Goal: Find specific page/section: Find specific page/section

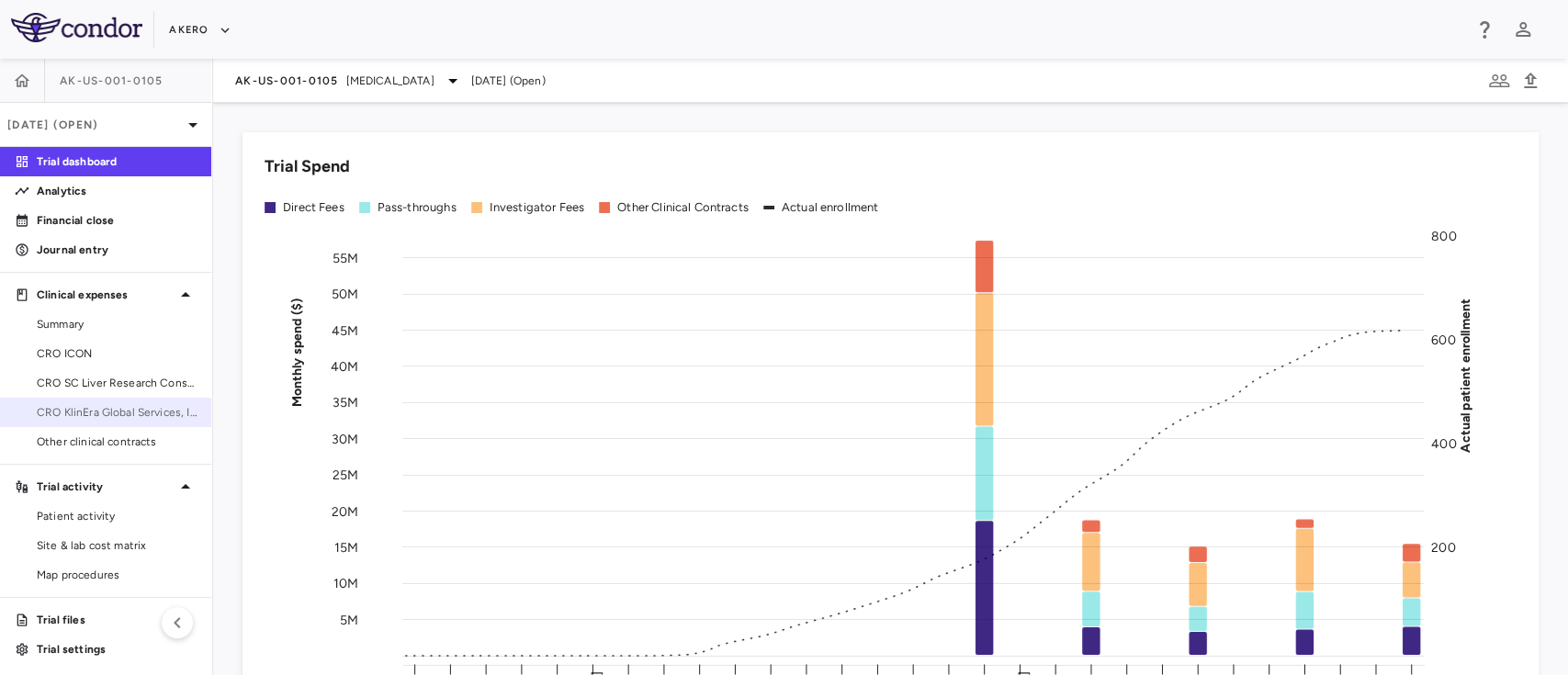
click at [86, 402] on link "CRO KlinEra Global Services, Inc" at bounding box center [105, 413] width 212 height 28
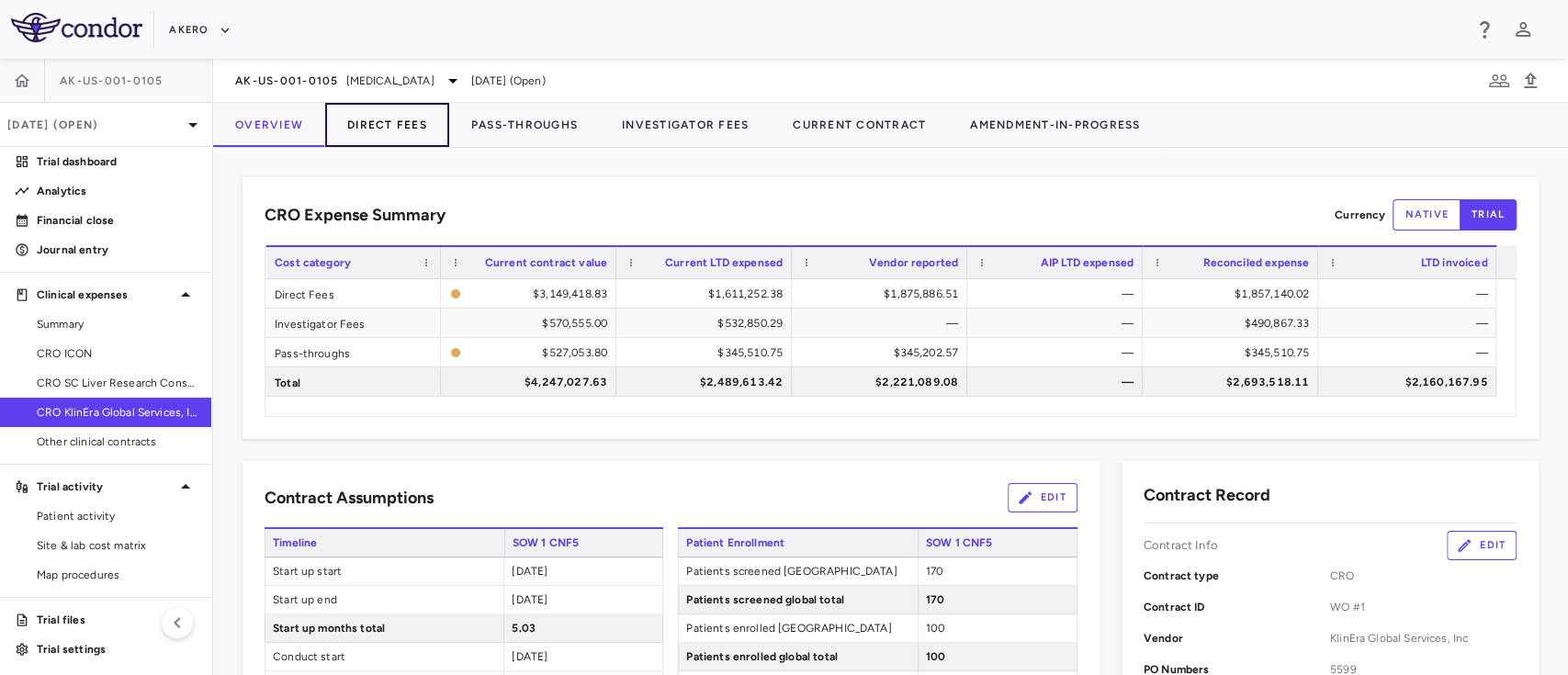
click at [405, 117] on button "Direct Fees" at bounding box center [387, 125] width 124 height 44
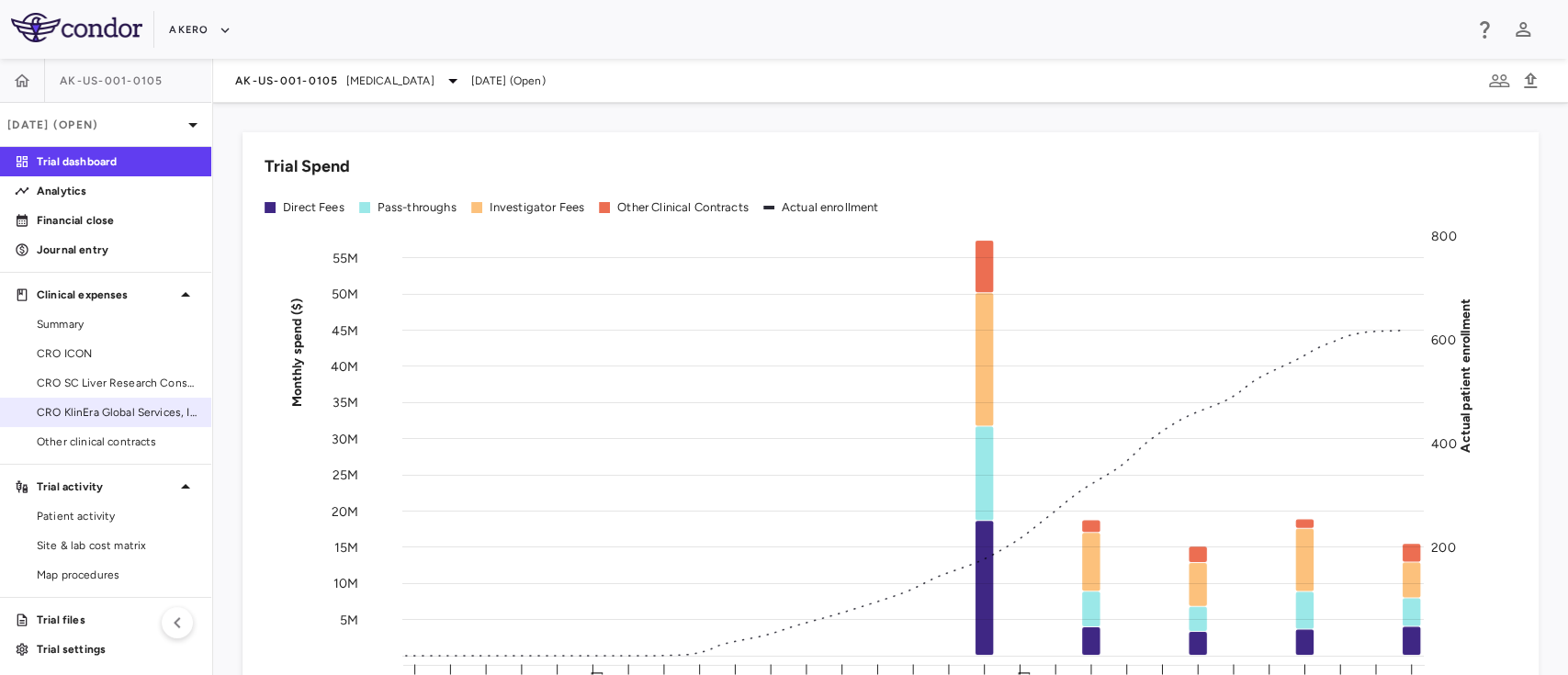
click at [102, 423] on link "CRO KlinEra Global Services, Inc" at bounding box center [105, 413] width 212 height 28
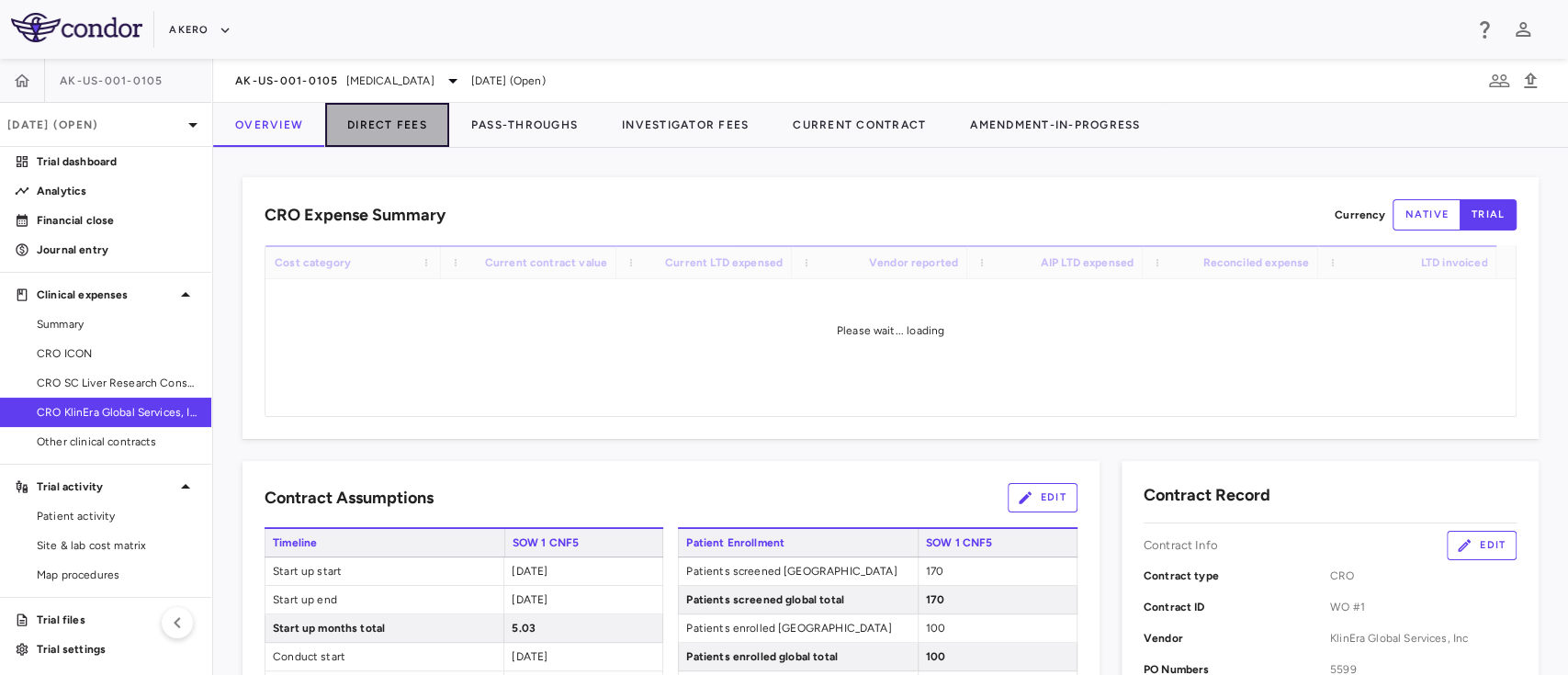
click at [371, 121] on button "Direct Fees" at bounding box center [387, 125] width 124 height 44
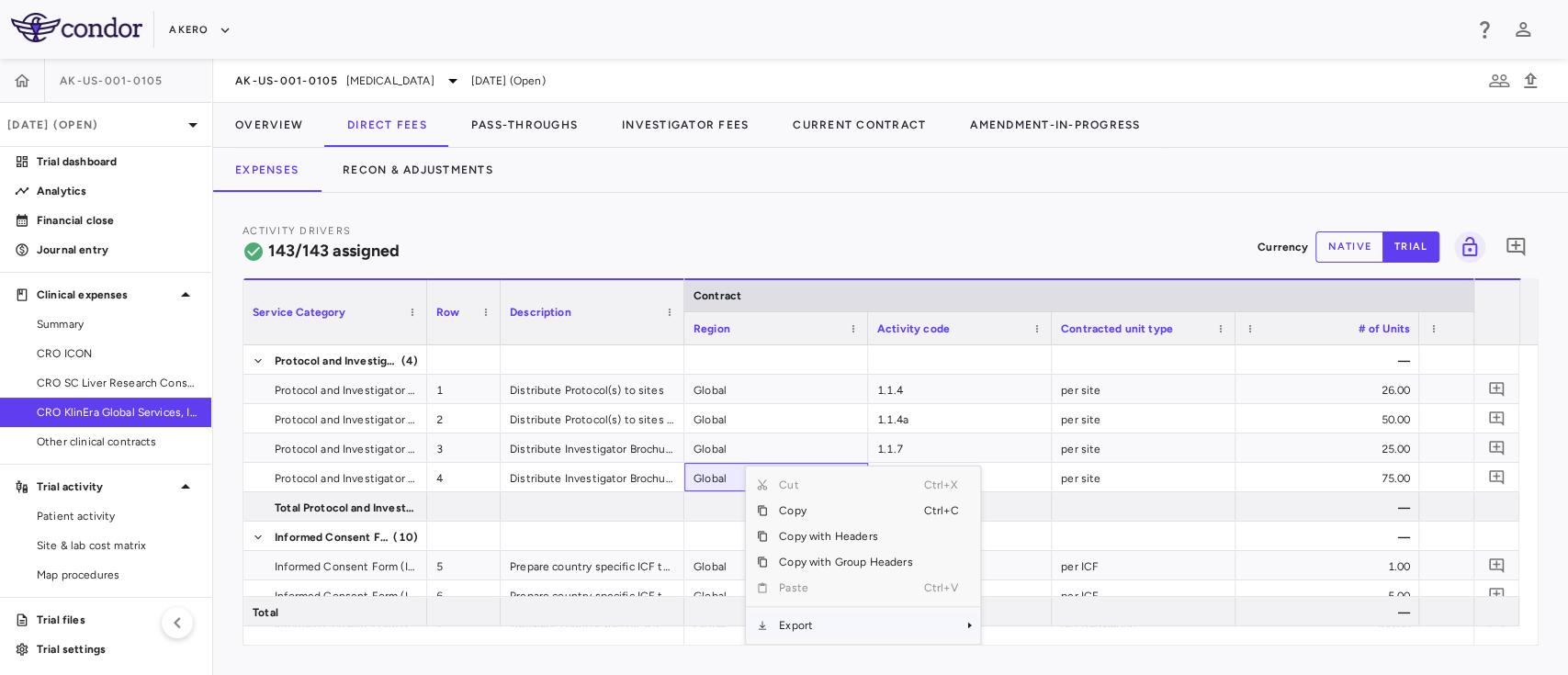
click at [803, 613] on span "Export" at bounding box center [846, 625] width 155 height 26
click at [1024, 624] on span "Excel Export" at bounding box center [1041, 625] width 86 height 26
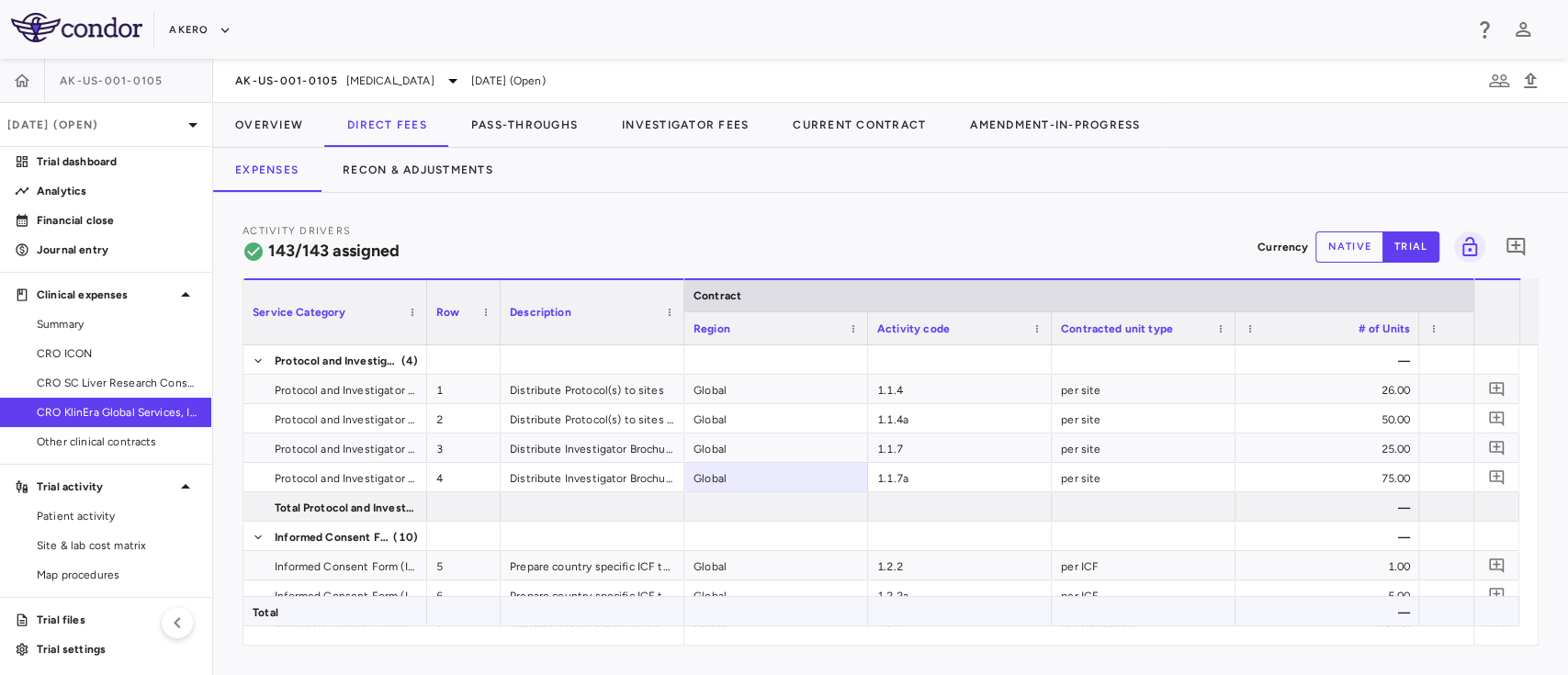
drag, startPoint x: 1024, startPoint y: 624, endPoint x: 981, endPoint y: 444, distance: 185.1
click at [981, 444] on div "Service Category Row Description Contract" at bounding box center [890, 461] width 1294 height 367
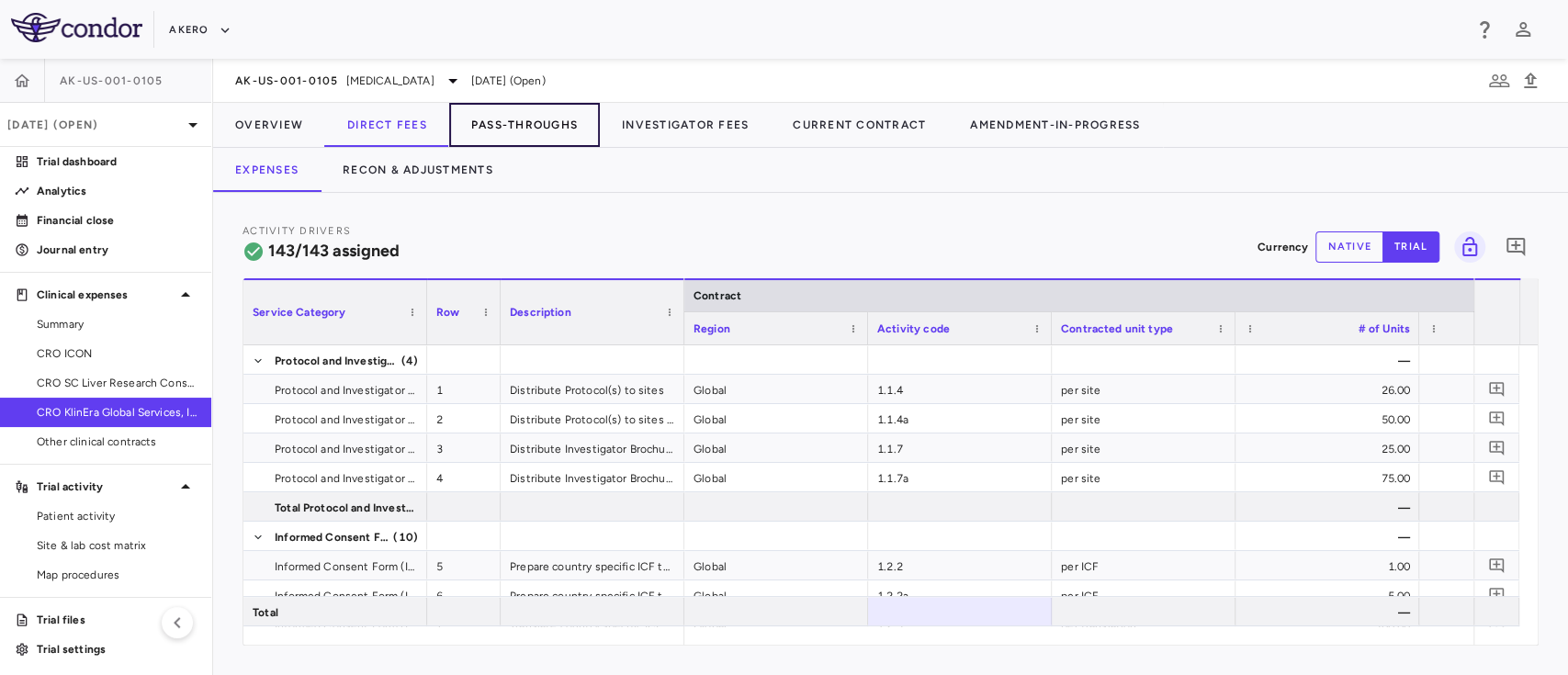
click at [590, 125] on button "Pass-Throughs" at bounding box center [525, 125] width 151 height 44
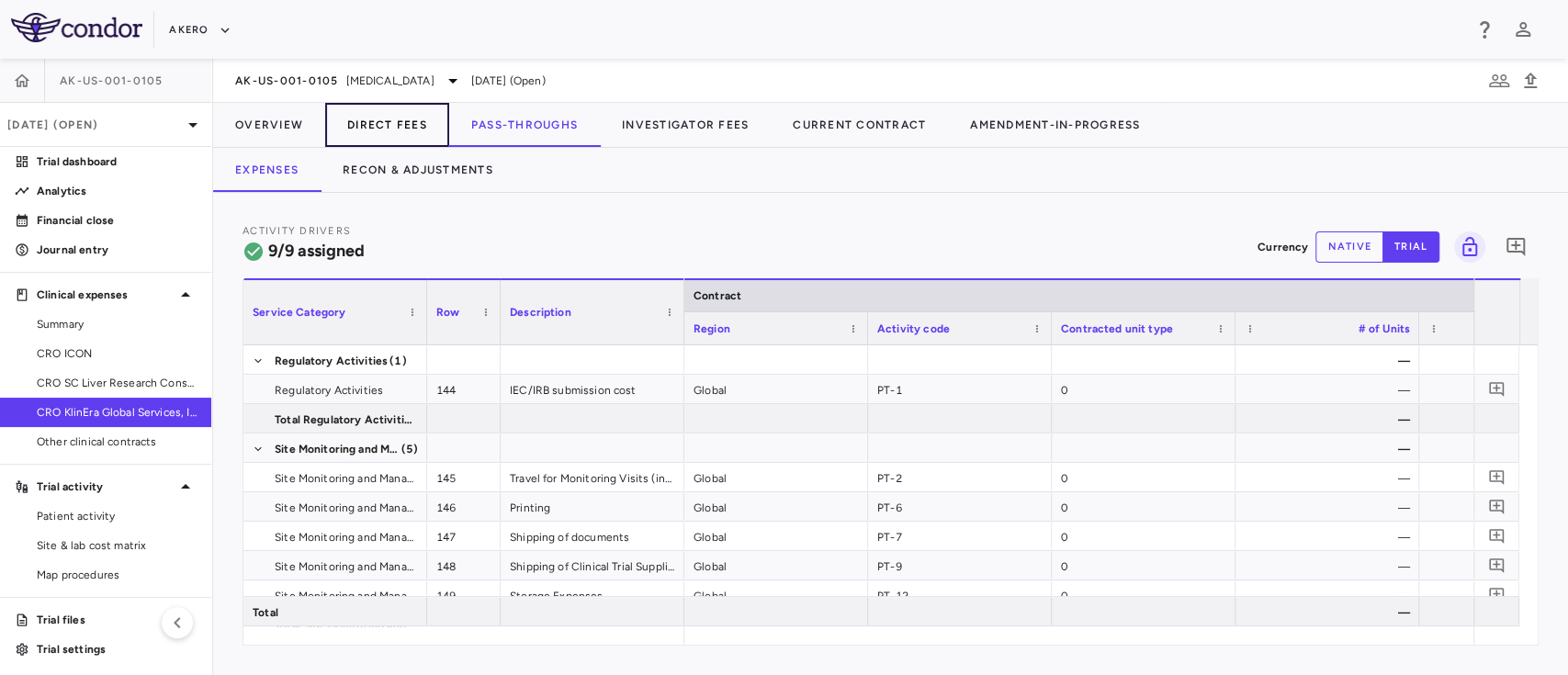
click at [399, 119] on button "Direct Fees" at bounding box center [387, 125] width 124 height 44
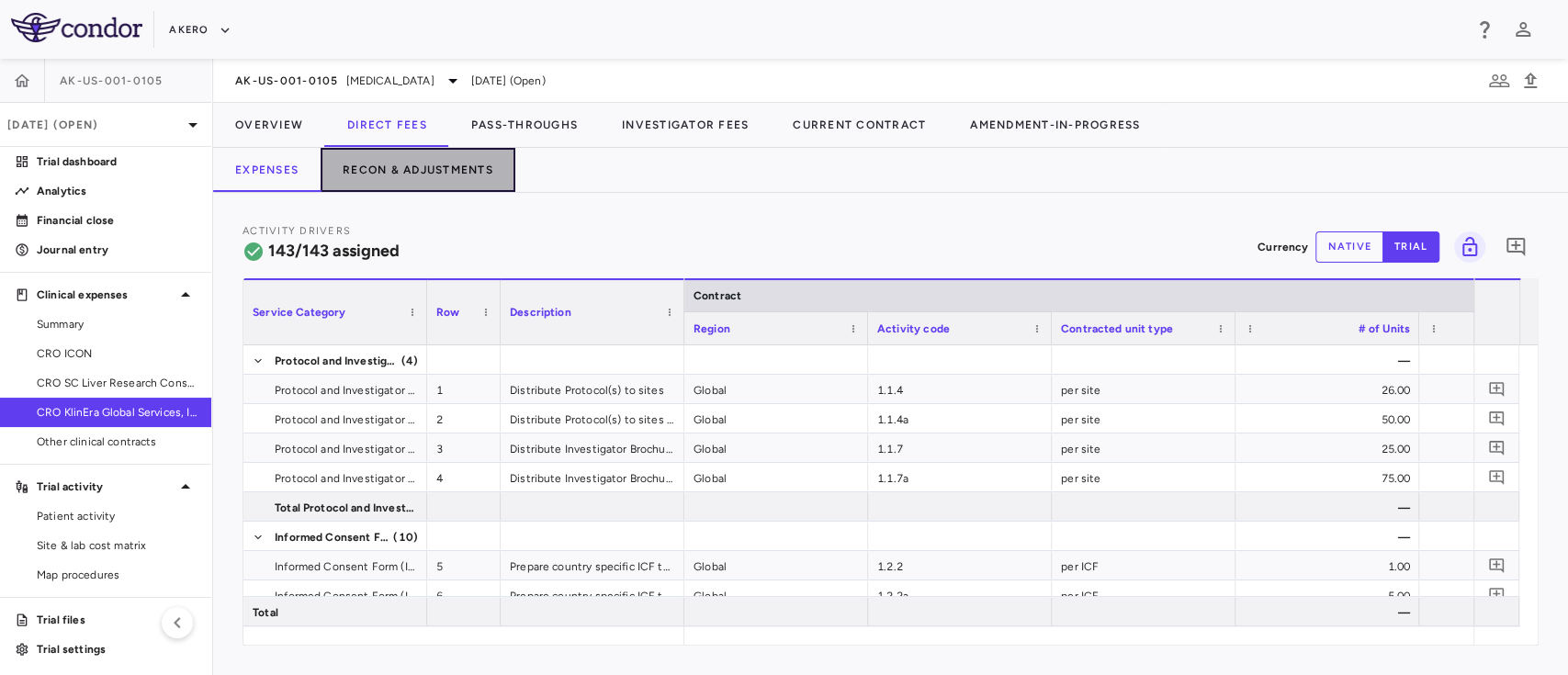
click at [426, 187] on button "Recon & Adjustments" at bounding box center [418, 170] width 195 height 44
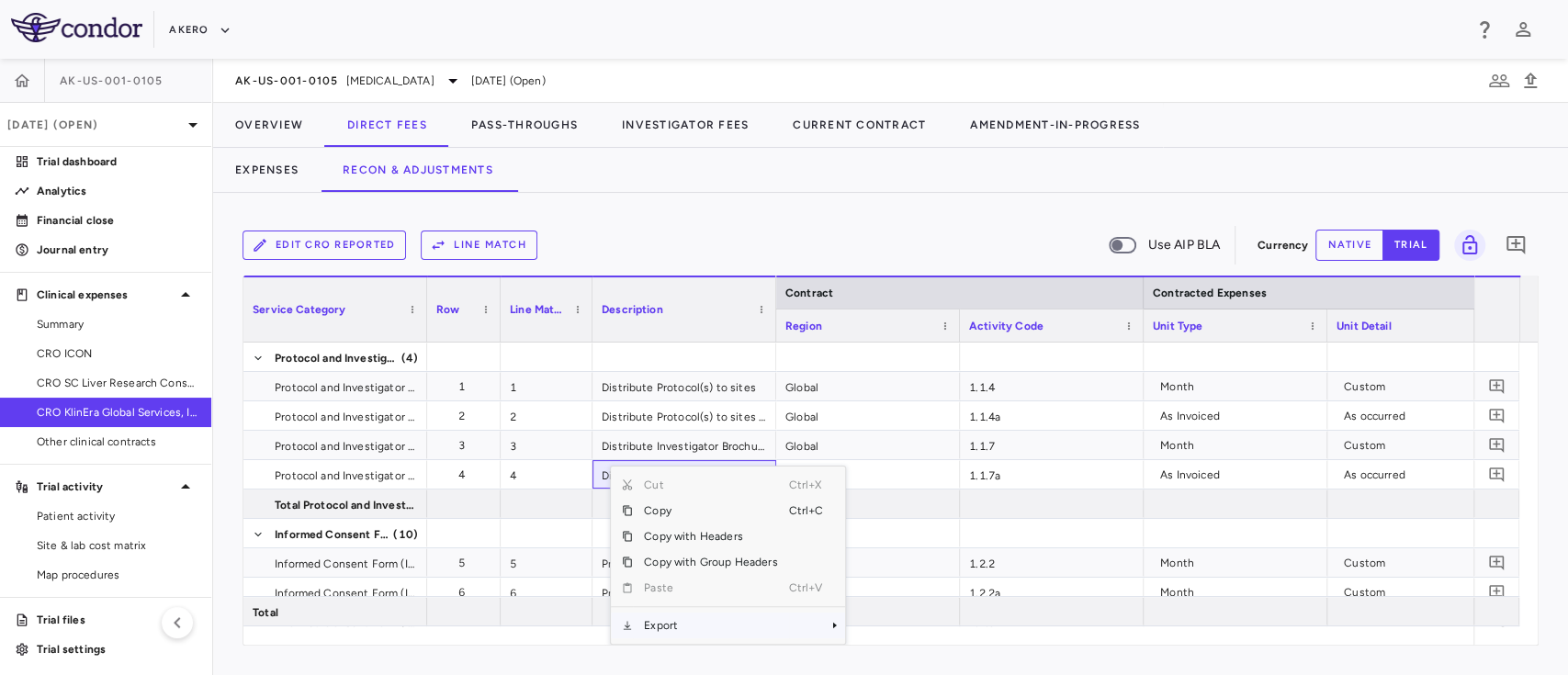
click at [674, 617] on span "Export" at bounding box center [710, 625] width 155 height 26
click at [909, 625] on span "Excel Export" at bounding box center [906, 625] width 86 height 26
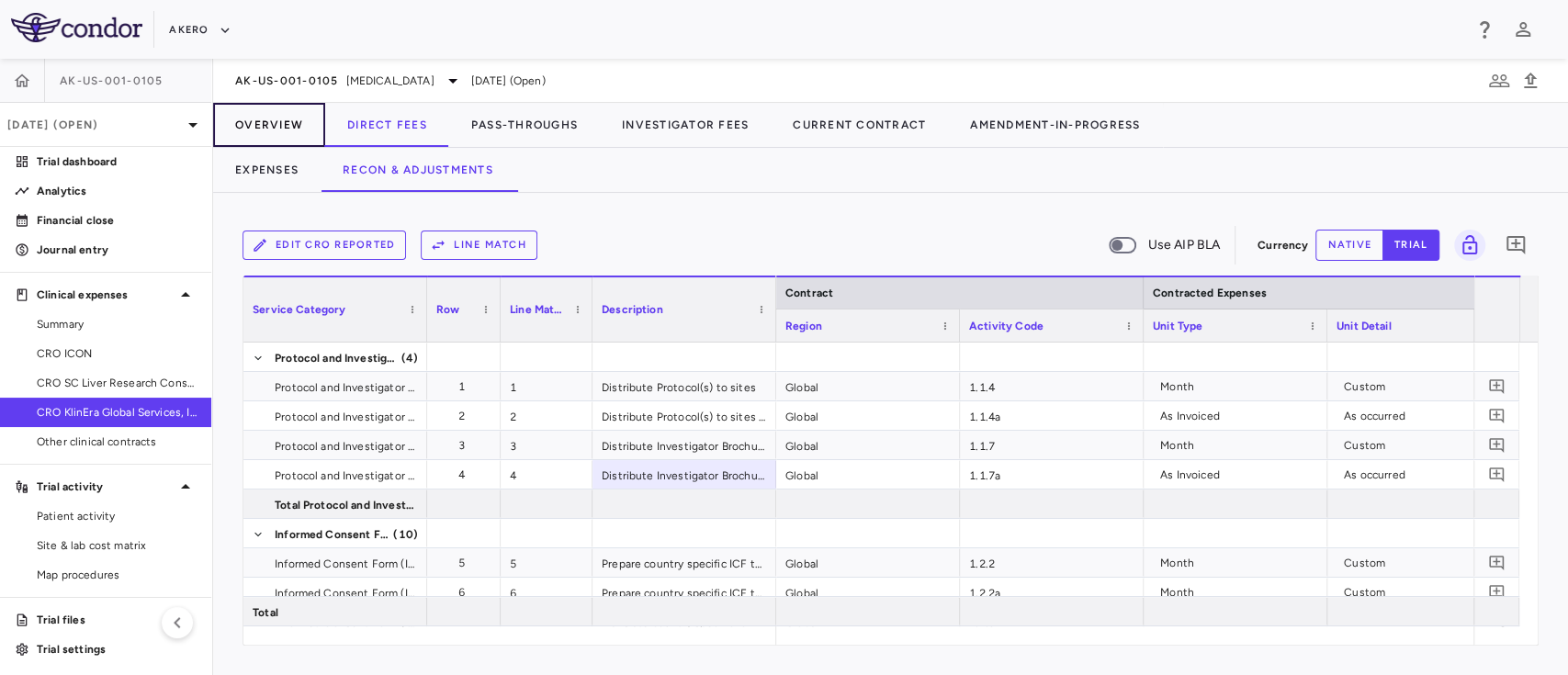
click at [258, 128] on button "Overview" at bounding box center [268, 125] width 112 height 44
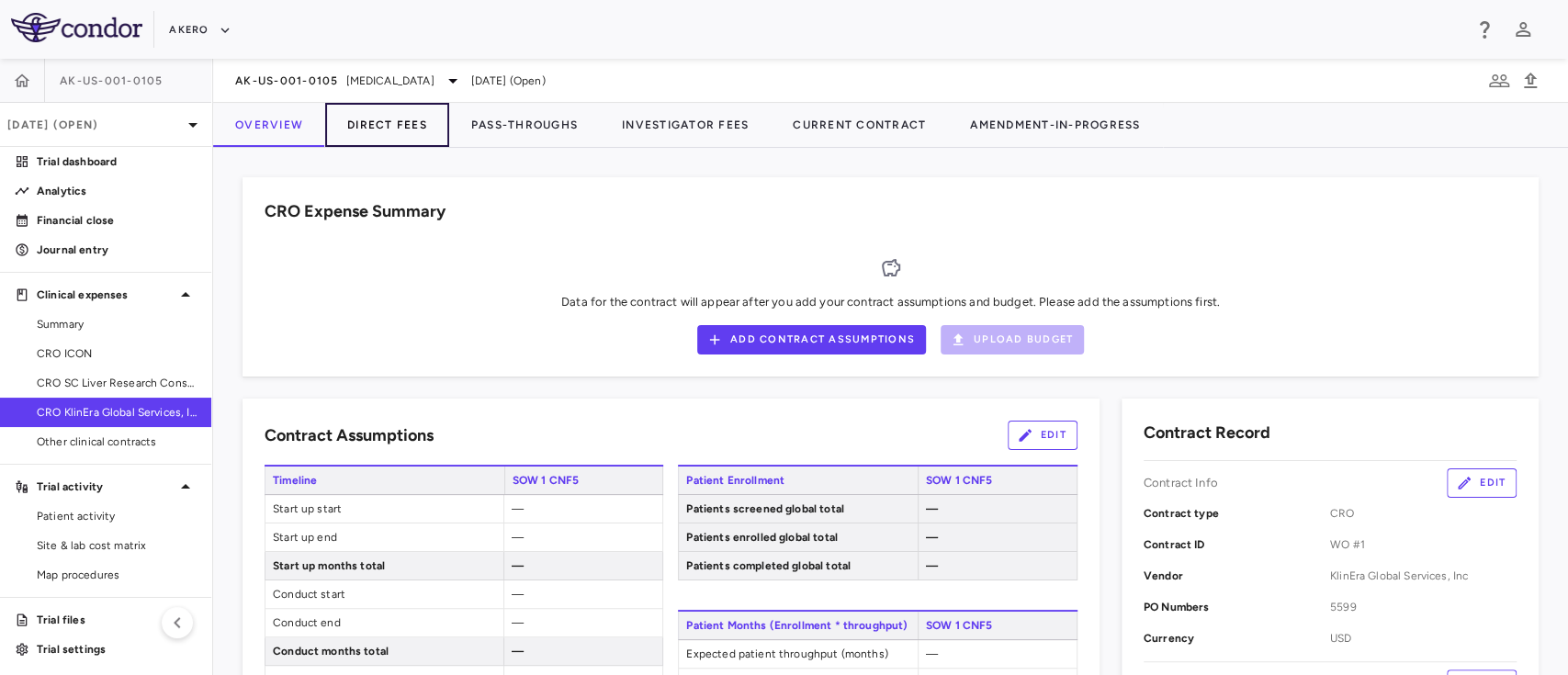
click at [378, 135] on button "Direct Fees" at bounding box center [387, 125] width 124 height 44
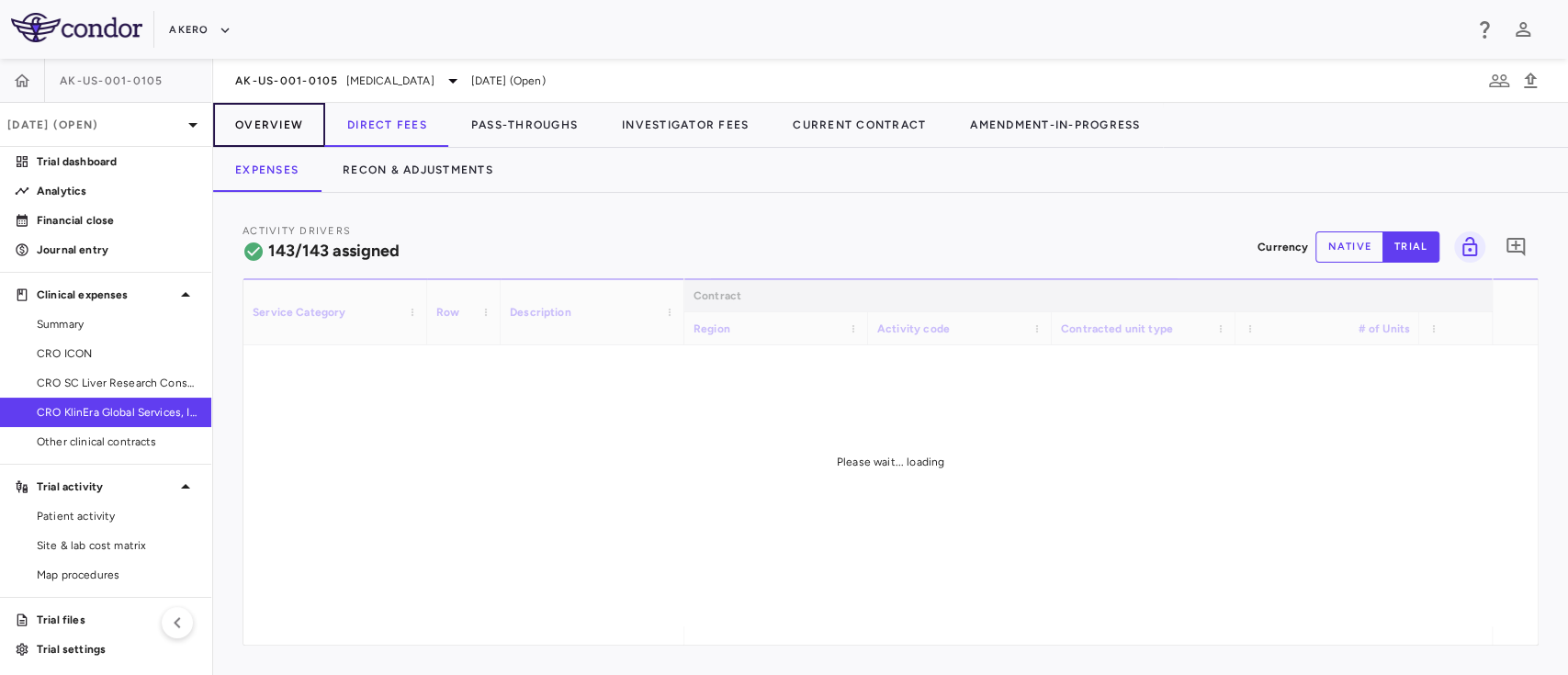
click at [276, 133] on button "Overview" at bounding box center [268, 125] width 112 height 44
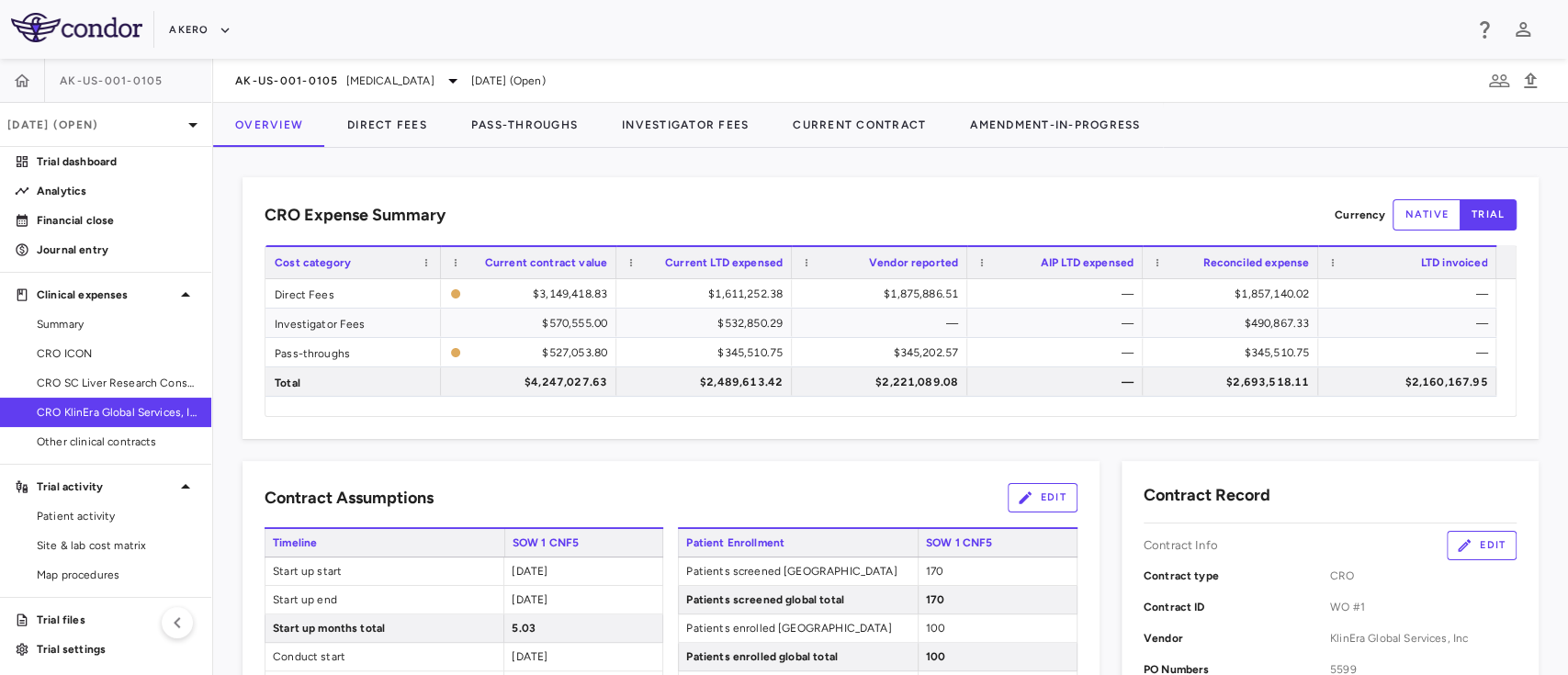
click at [91, 36] on img at bounding box center [77, 28] width 131 height 30
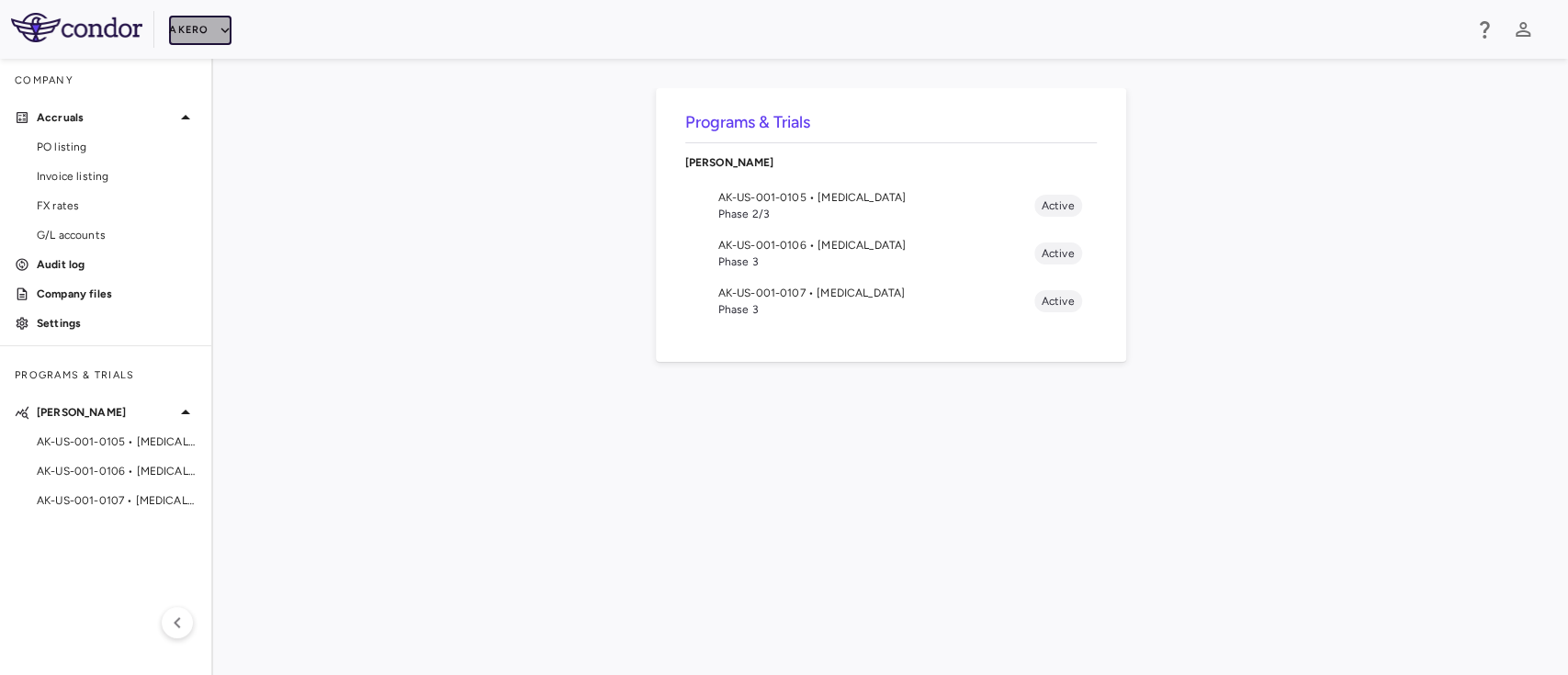
click at [214, 31] on button "Akero" at bounding box center [200, 31] width 62 height 30
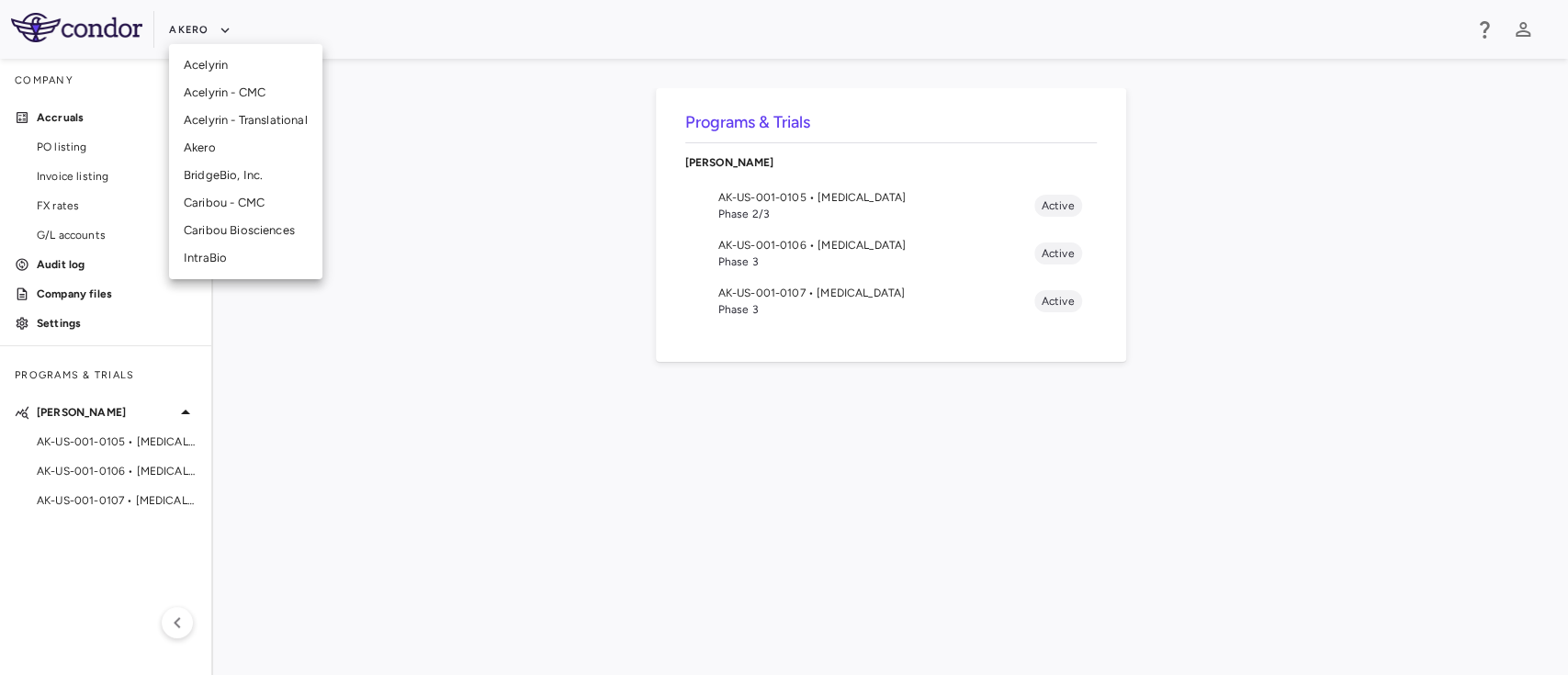
click at [222, 154] on li "Akero" at bounding box center [245, 148] width 153 height 28
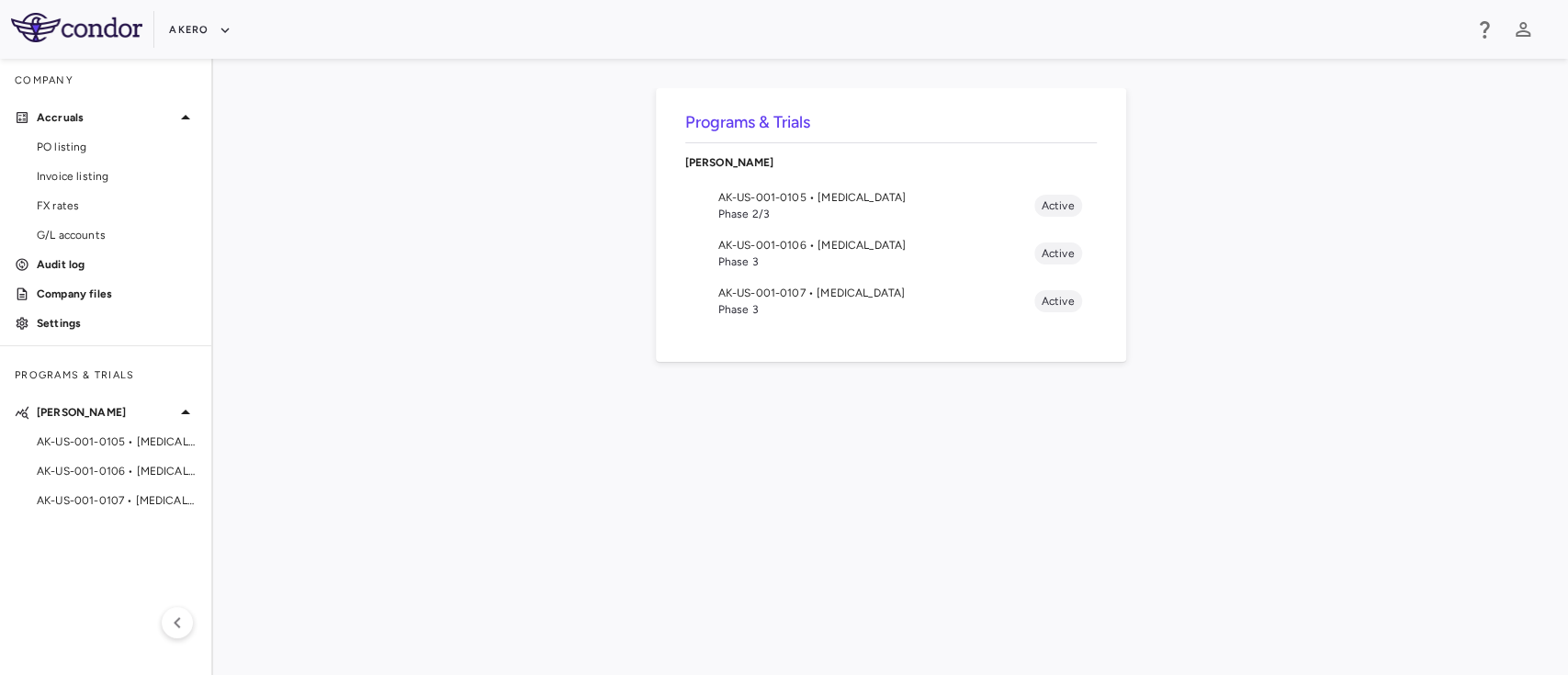
click at [819, 213] on span "Phase 2/3" at bounding box center [876, 214] width 316 height 17
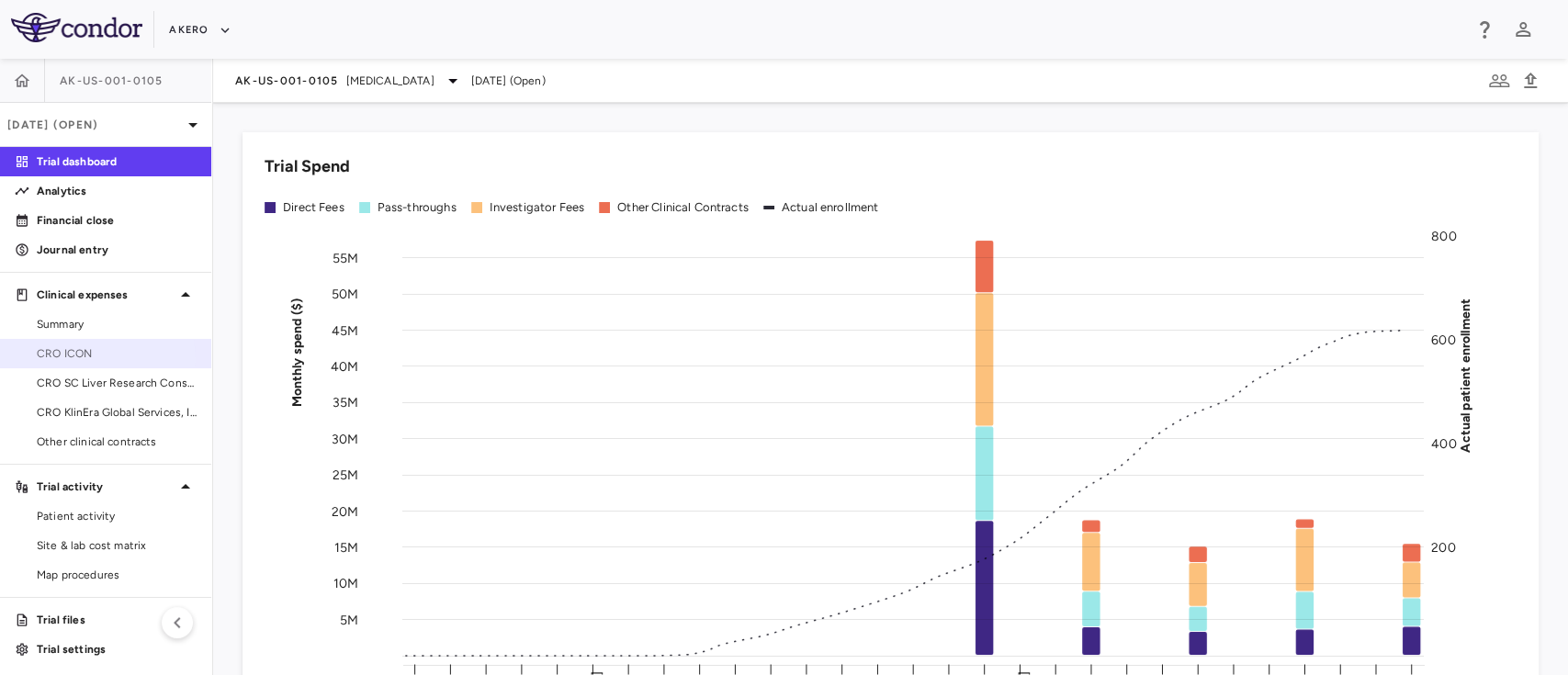
click at [95, 359] on span "CRO ICON" at bounding box center [116, 354] width 160 height 17
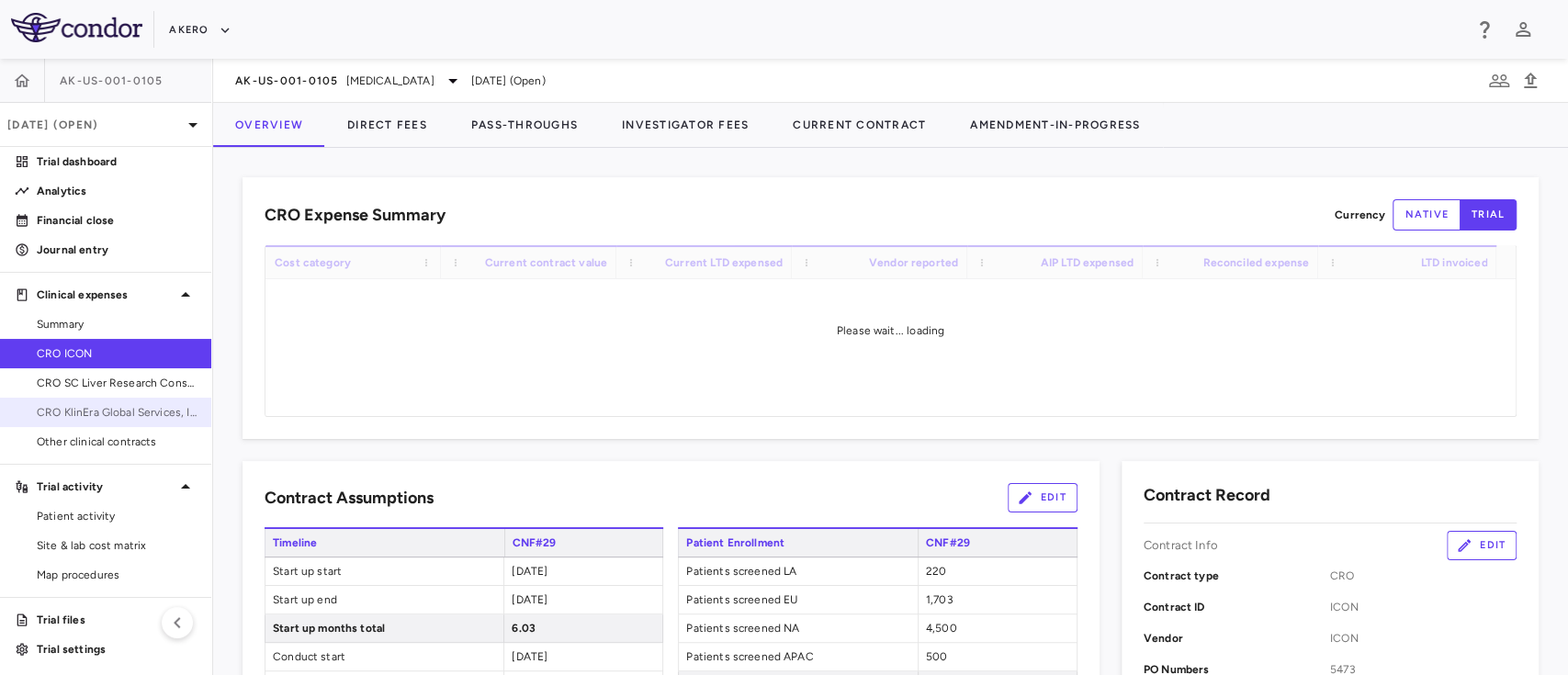
click at [117, 415] on span "CRO KlinEra Global Services, Inc" at bounding box center [116, 413] width 160 height 17
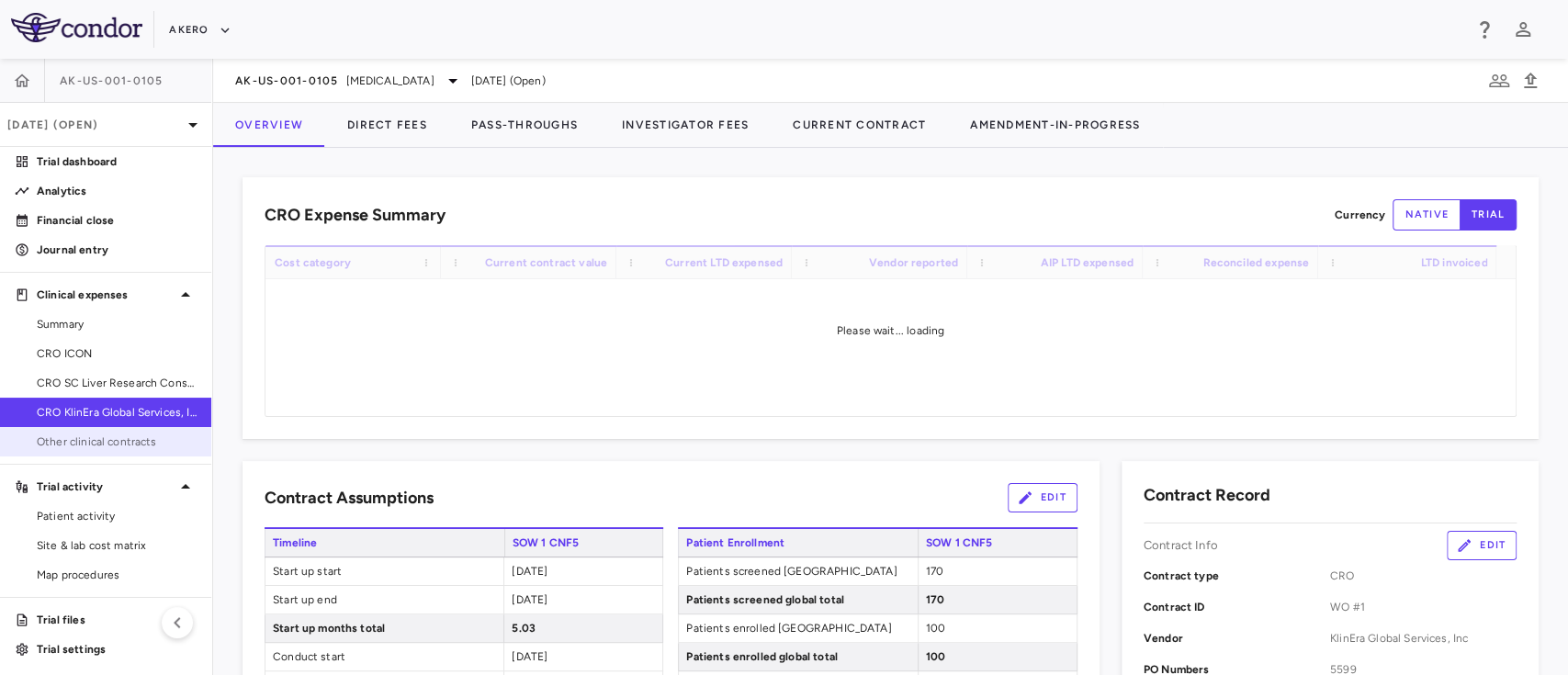
click at [124, 434] on span "Other clinical contracts" at bounding box center [116, 441] width 160 height 17
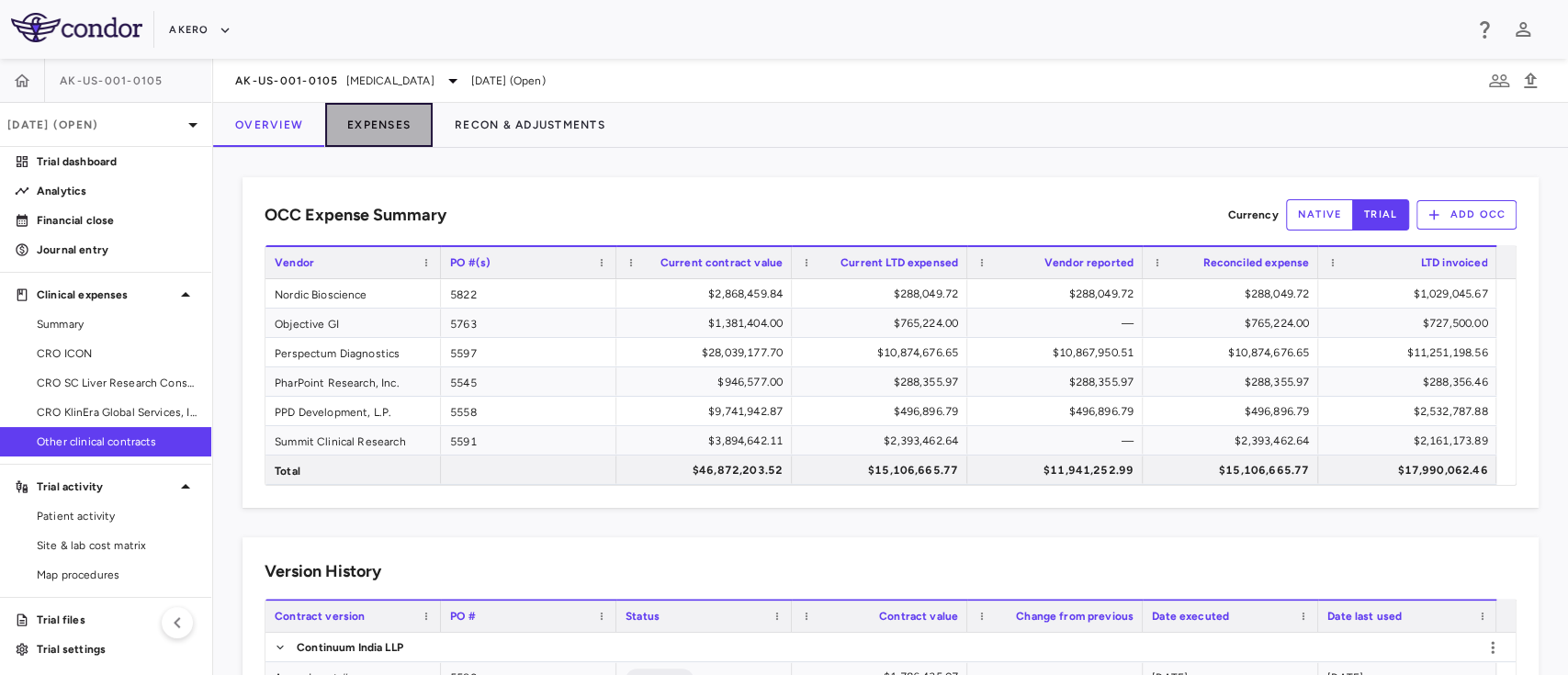
click at [391, 117] on button "Expenses" at bounding box center [379, 125] width 107 height 44
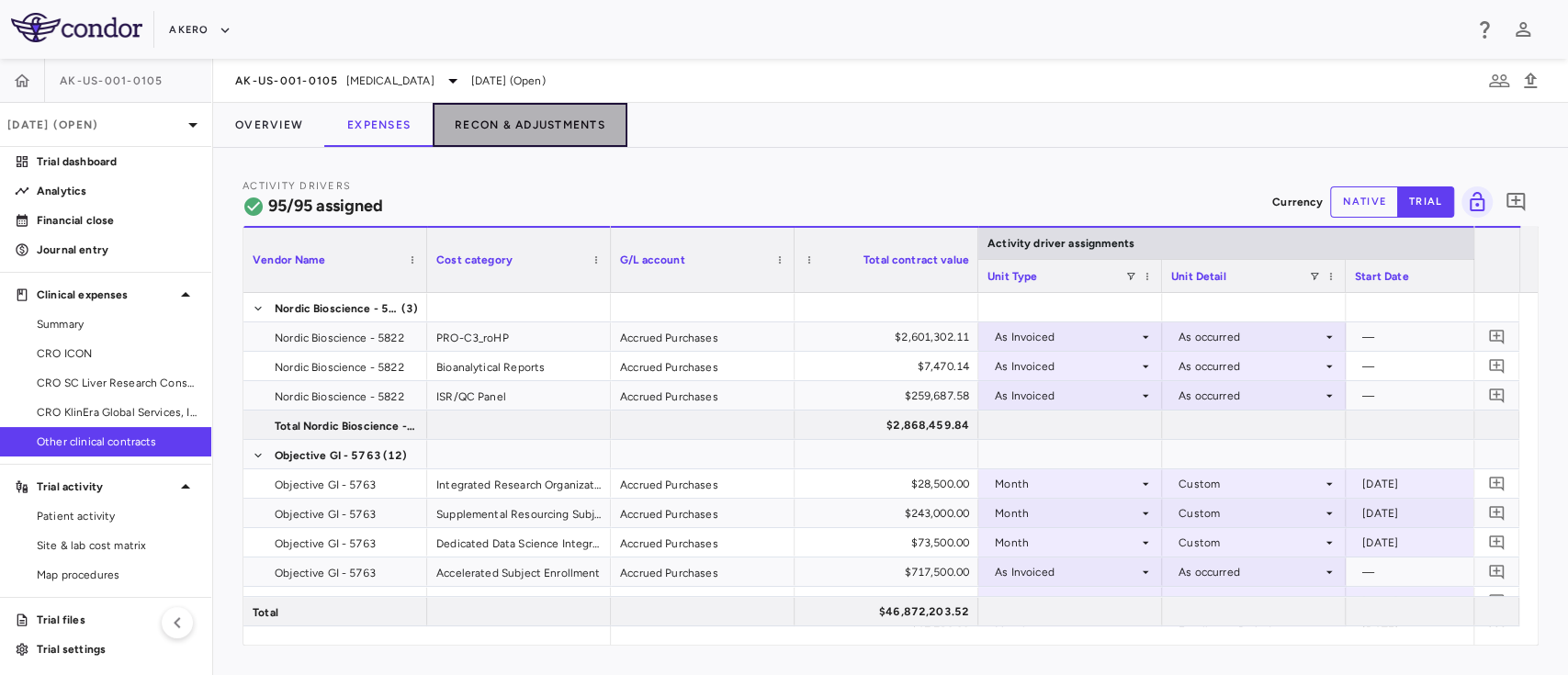
click at [541, 120] on button "Recon & Adjustments" at bounding box center [530, 125] width 195 height 44
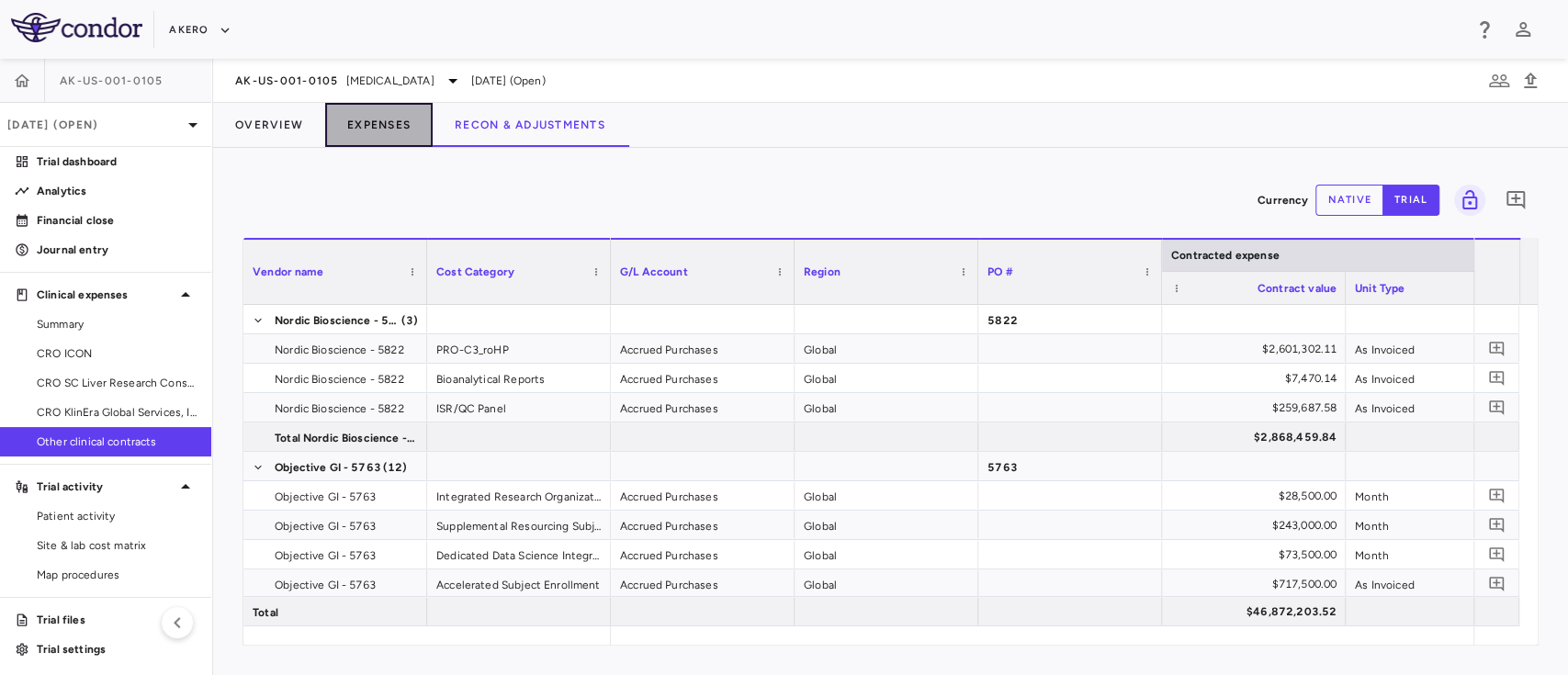
click at [393, 112] on button "Expenses" at bounding box center [379, 125] width 107 height 44
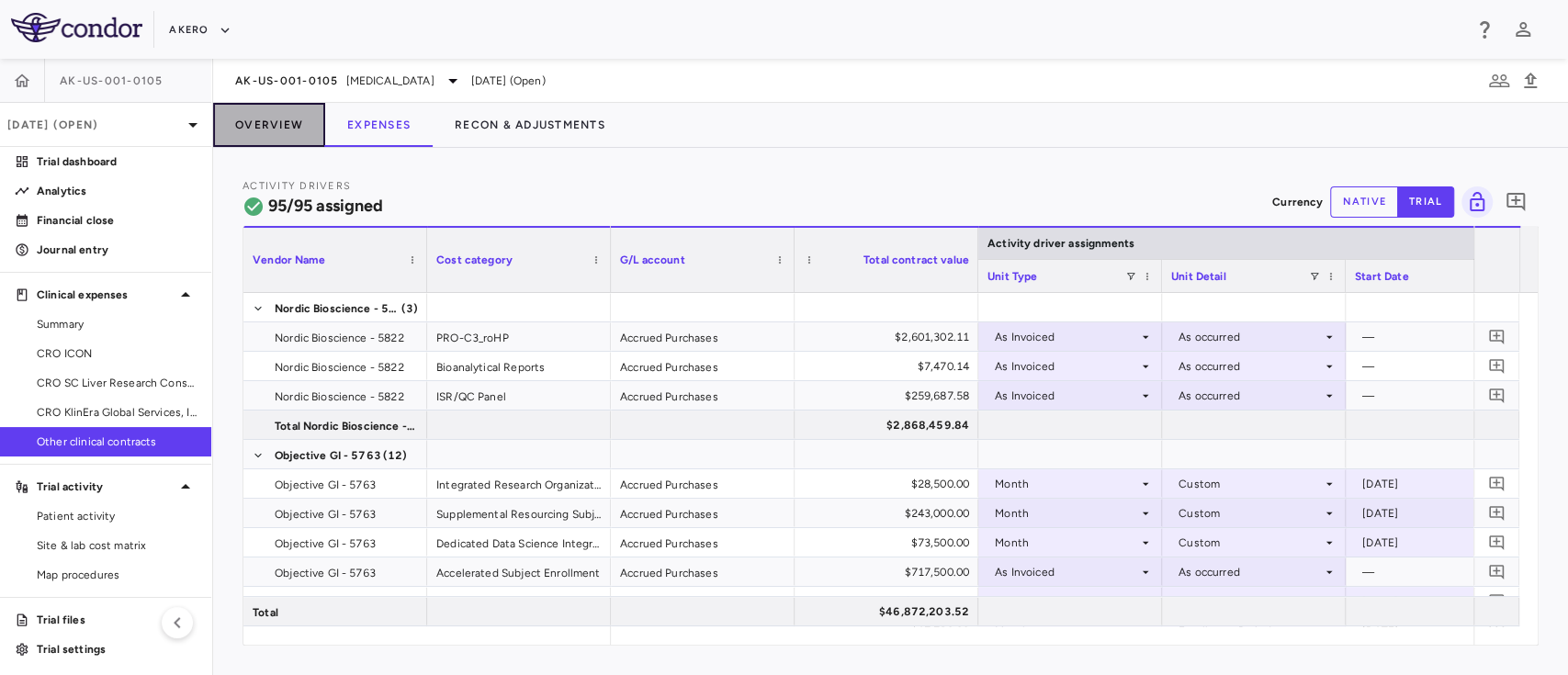
click at [281, 118] on button "Overview" at bounding box center [268, 125] width 112 height 44
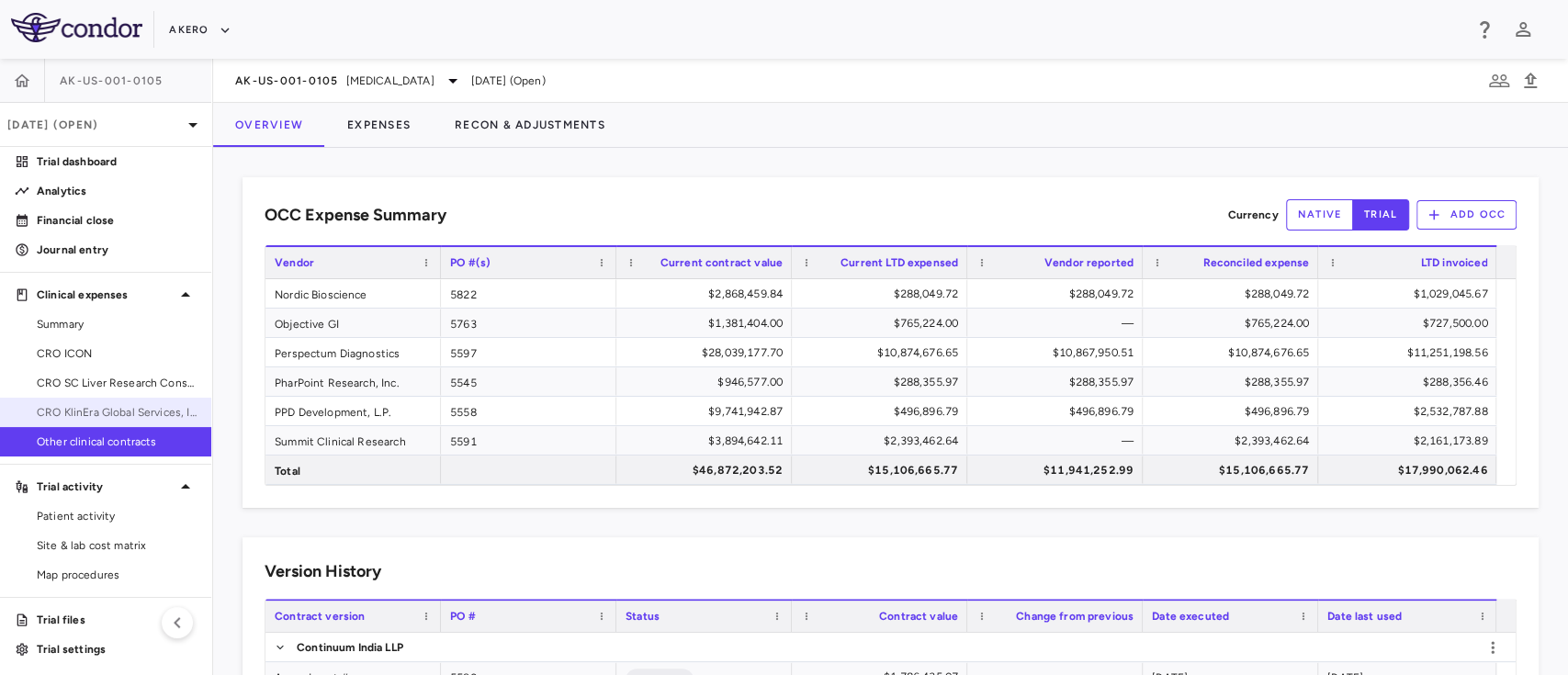
click at [110, 418] on span "CRO KlinEra Global Services, Inc" at bounding box center [116, 413] width 160 height 17
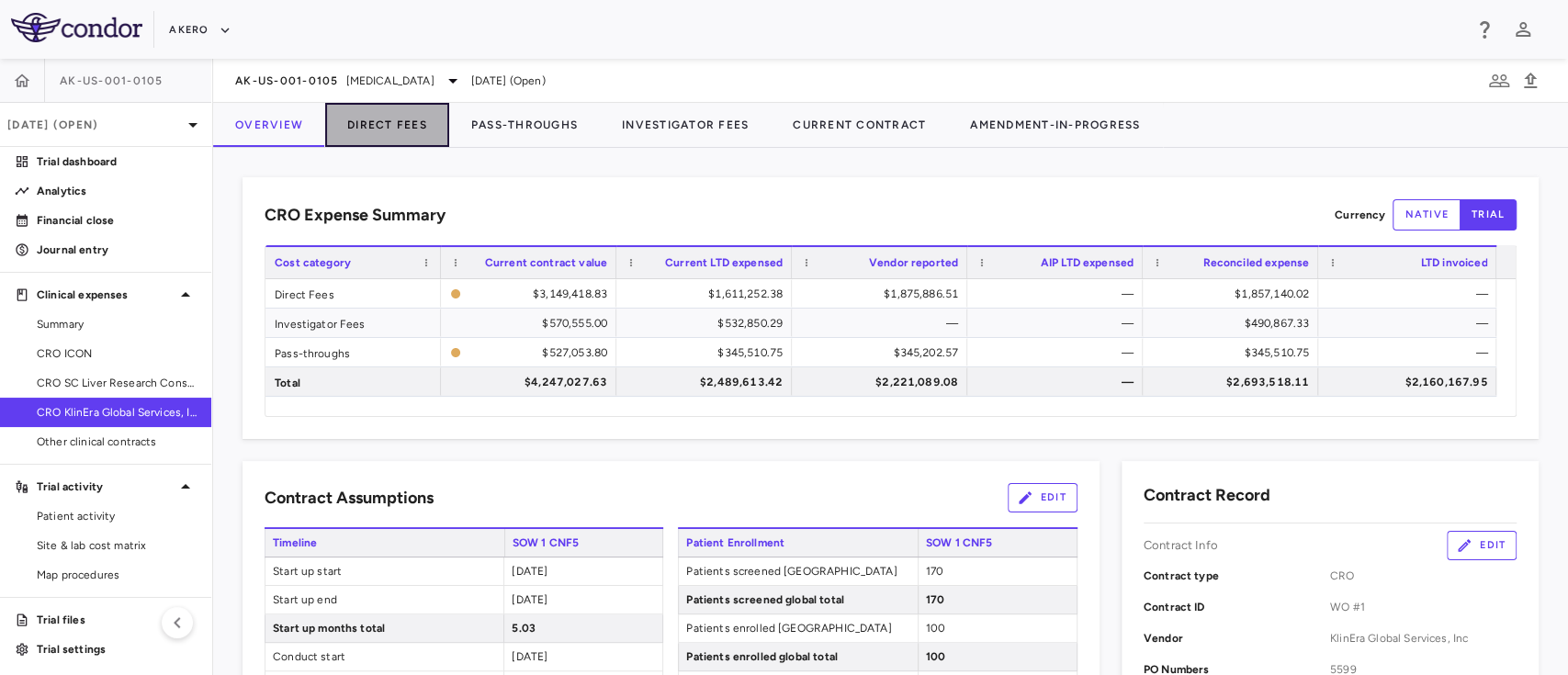
click at [401, 131] on button "Direct Fees" at bounding box center [387, 125] width 124 height 44
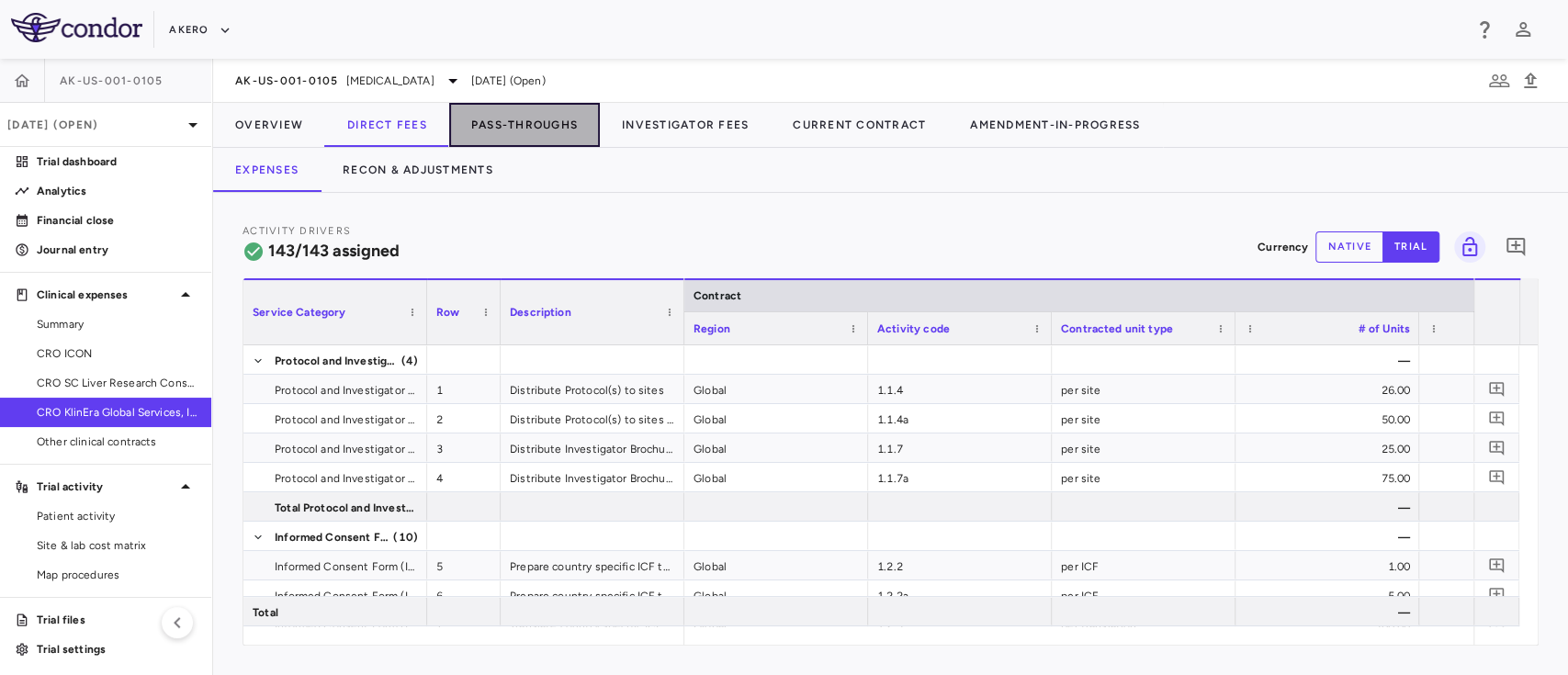
click at [551, 138] on button "Pass-Throughs" at bounding box center [525, 125] width 151 height 44
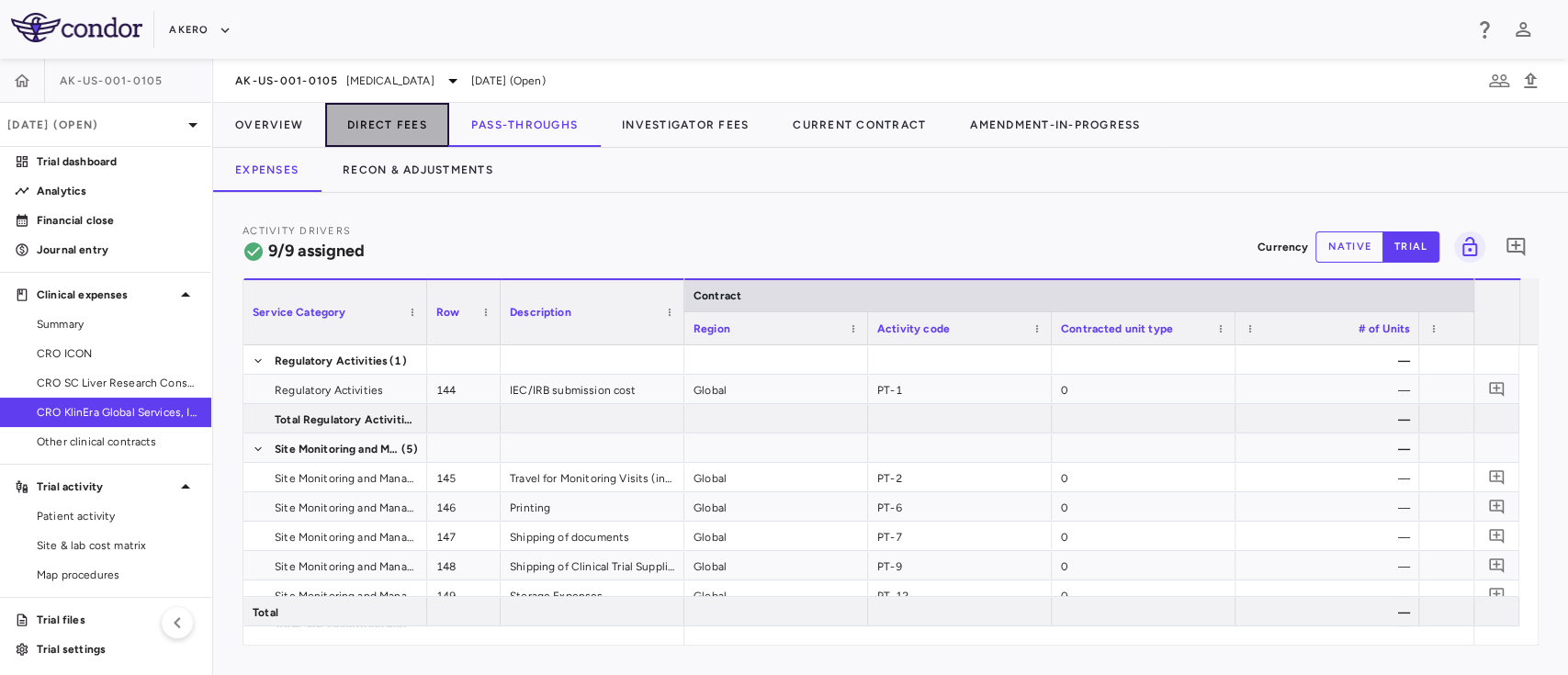
click at [405, 128] on button "Direct Fees" at bounding box center [387, 125] width 124 height 44
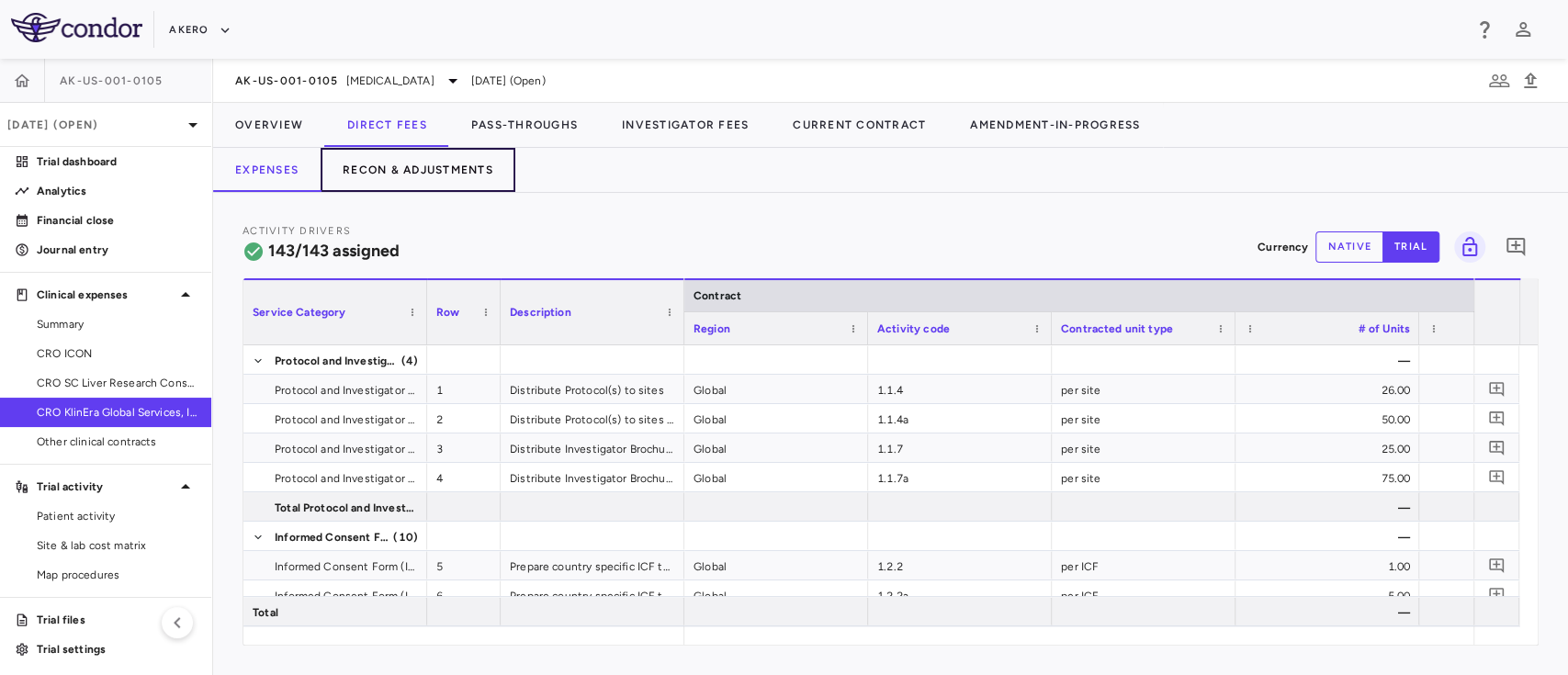
click at [433, 169] on button "Recon & Adjustments" at bounding box center [418, 170] width 195 height 44
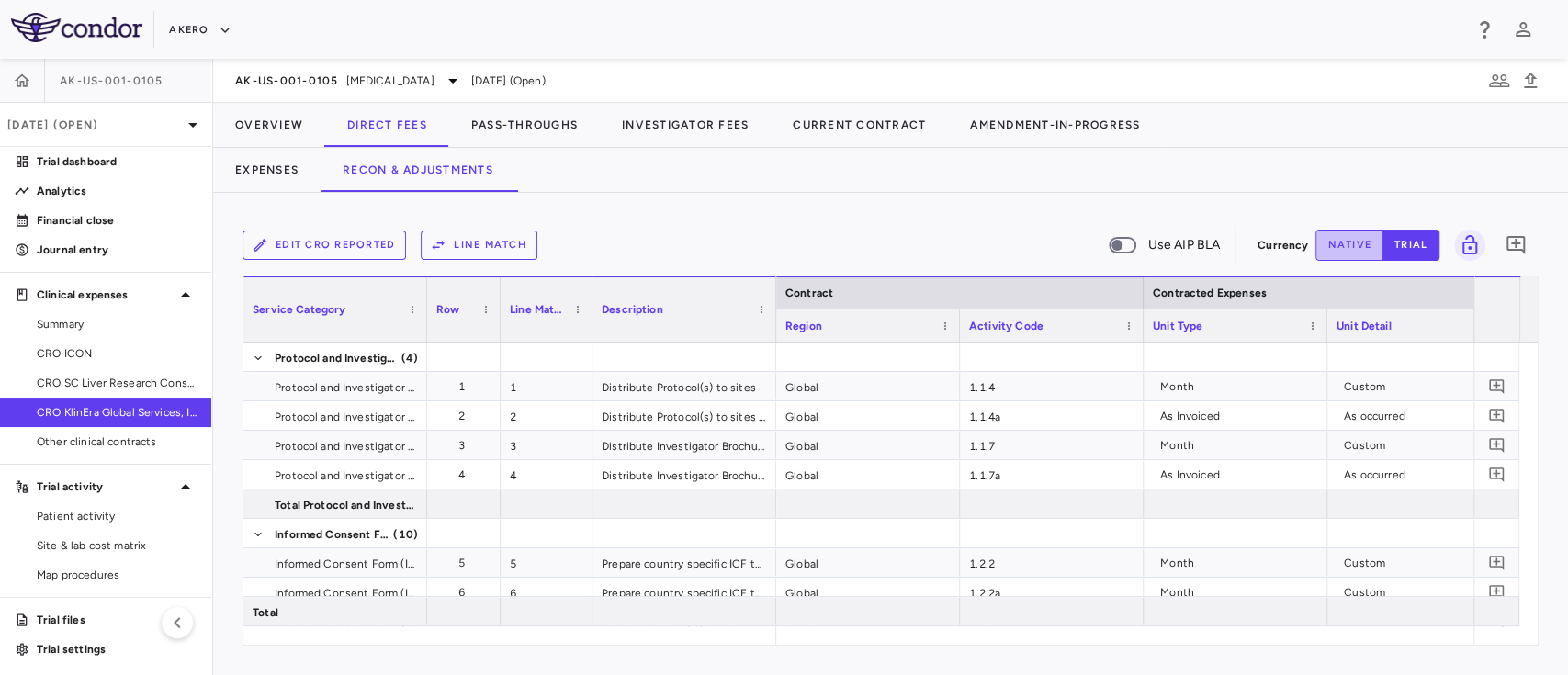
click at [1341, 237] on button "native" at bounding box center [1349, 245] width 68 height 31
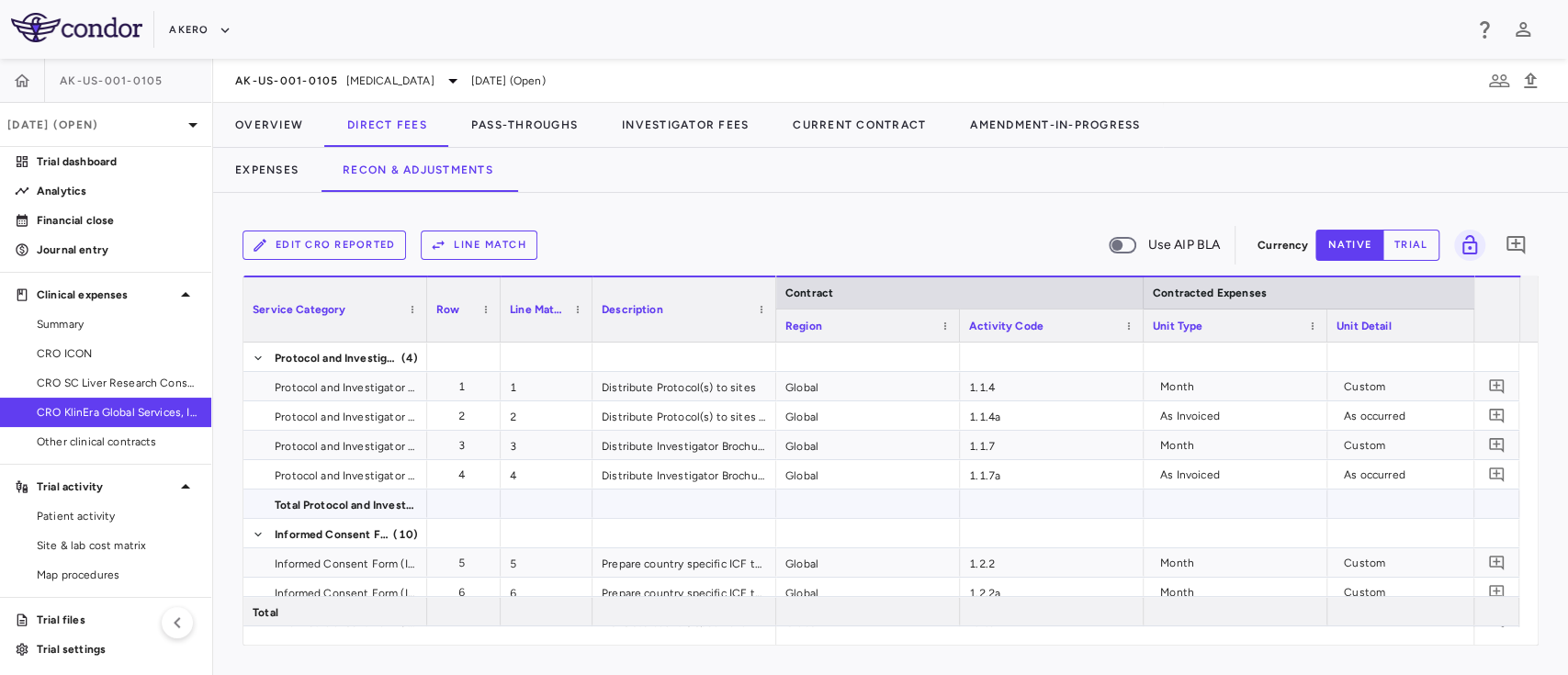
type button "native"
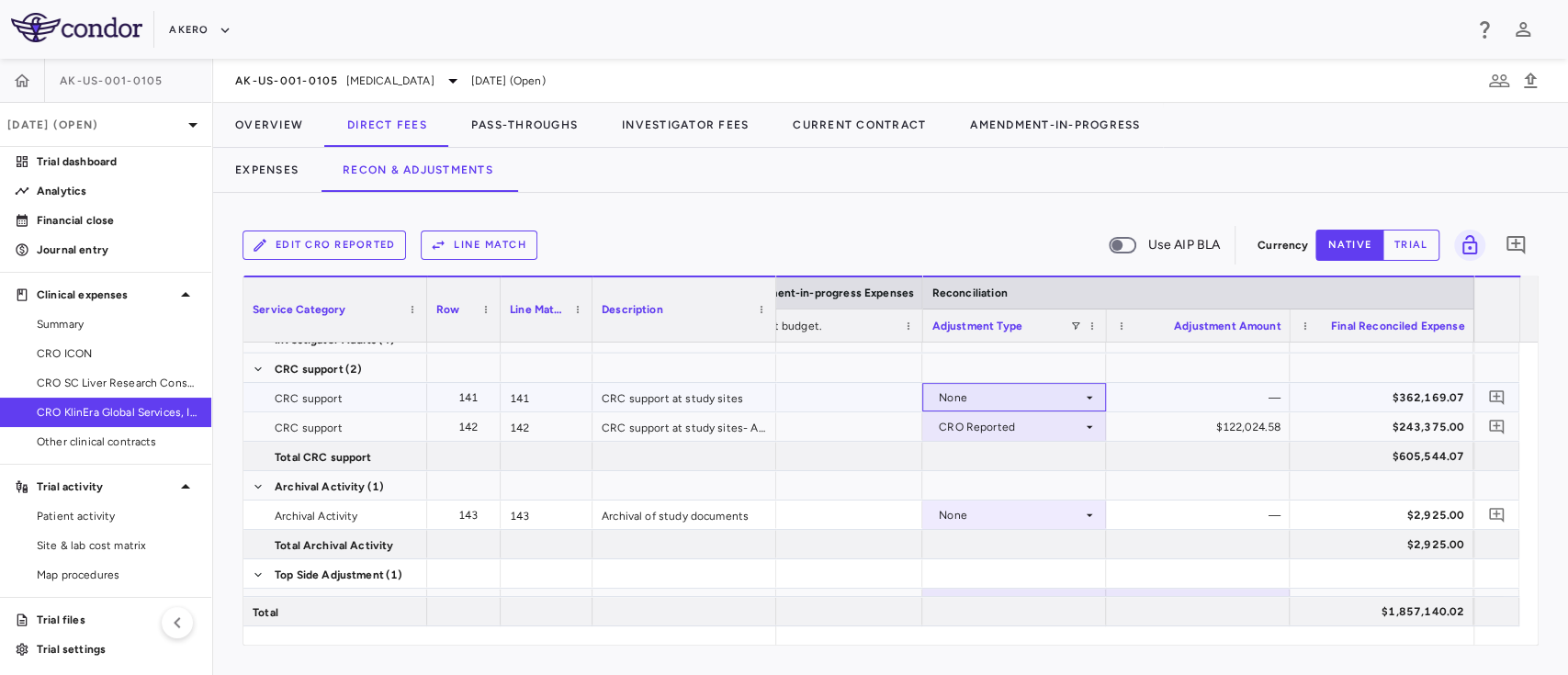
click at [1087, 399] on icon at bounding box center [1089, 398] width 15 height 15
click at [952, 205] on div at bounding box center [784, 337] width 1568 height 675
click at [1400, 242] on button "trial" at bounding box center [1410, 245] width 57 height 31
click at [1352, 252] on button "native" at bounding box center [1349, 245] width 68 height 31
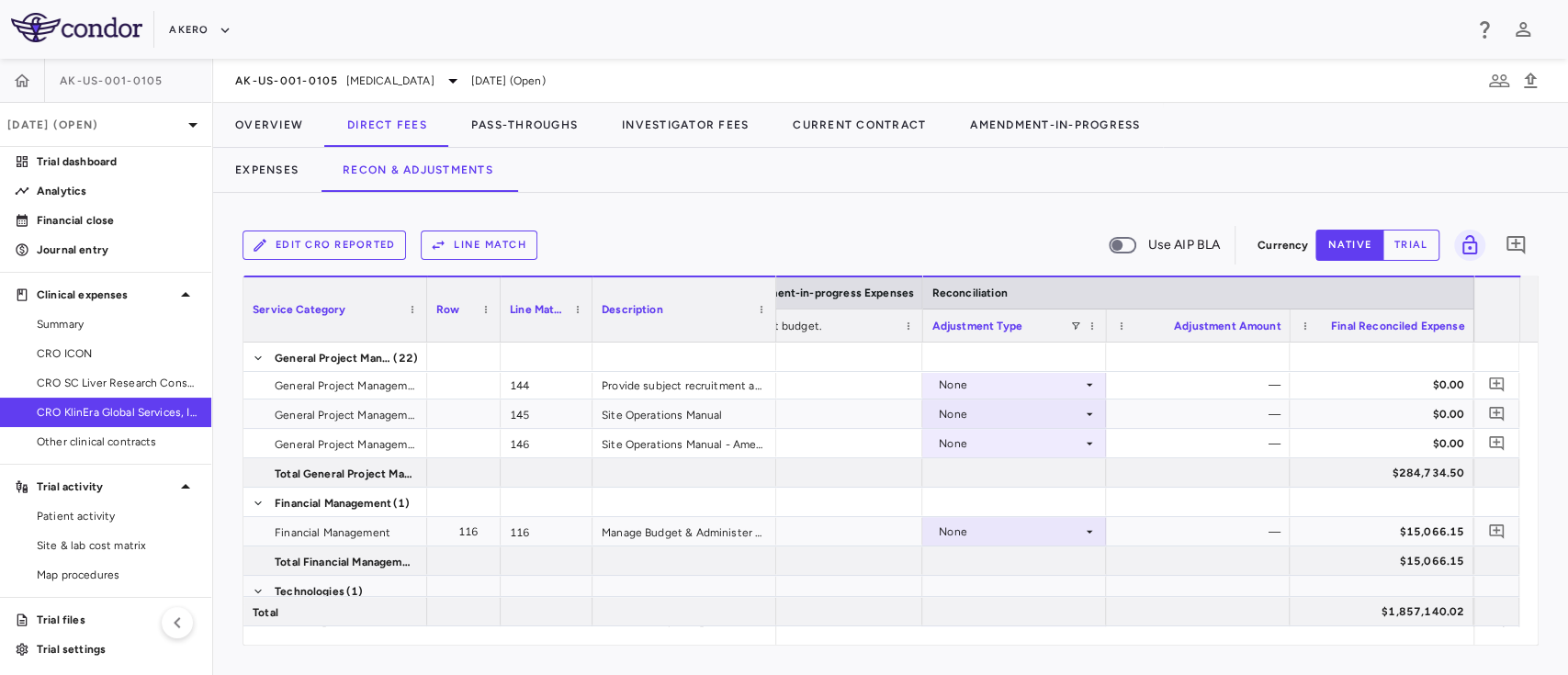
scroll to position [4384, 0]
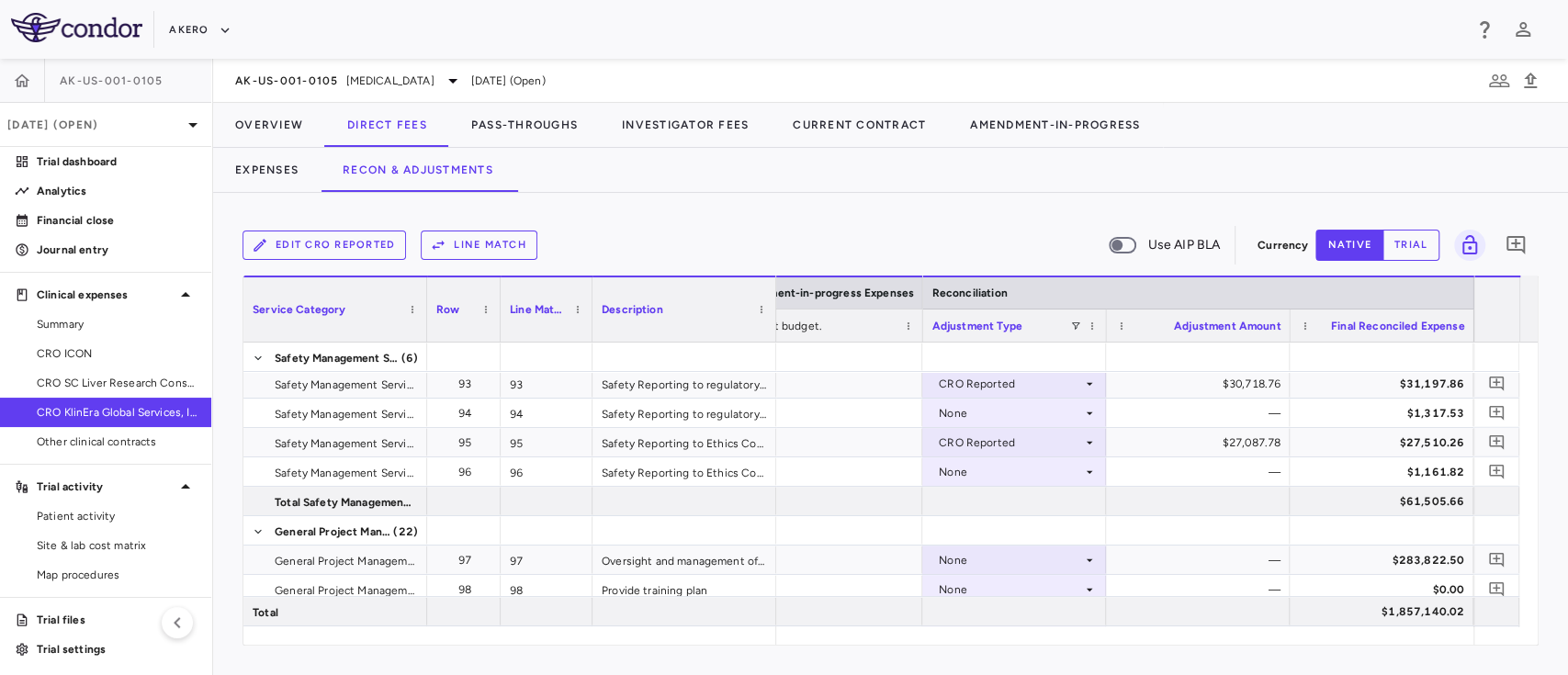
click at [1091, 230] on div "Edit CRO reported Line Match Use AIP BLA" at bounding box center [746, 245] width 1008 height 39
click at [909, 225] on div "Edit CRO reported Line Match Use AIP BLA Currency native trial 0" at bounding box center [890, 246] width 1296 height 46
click at [255, 135] on button "Overview" at bounding box center [268, 125] width 112 height 44
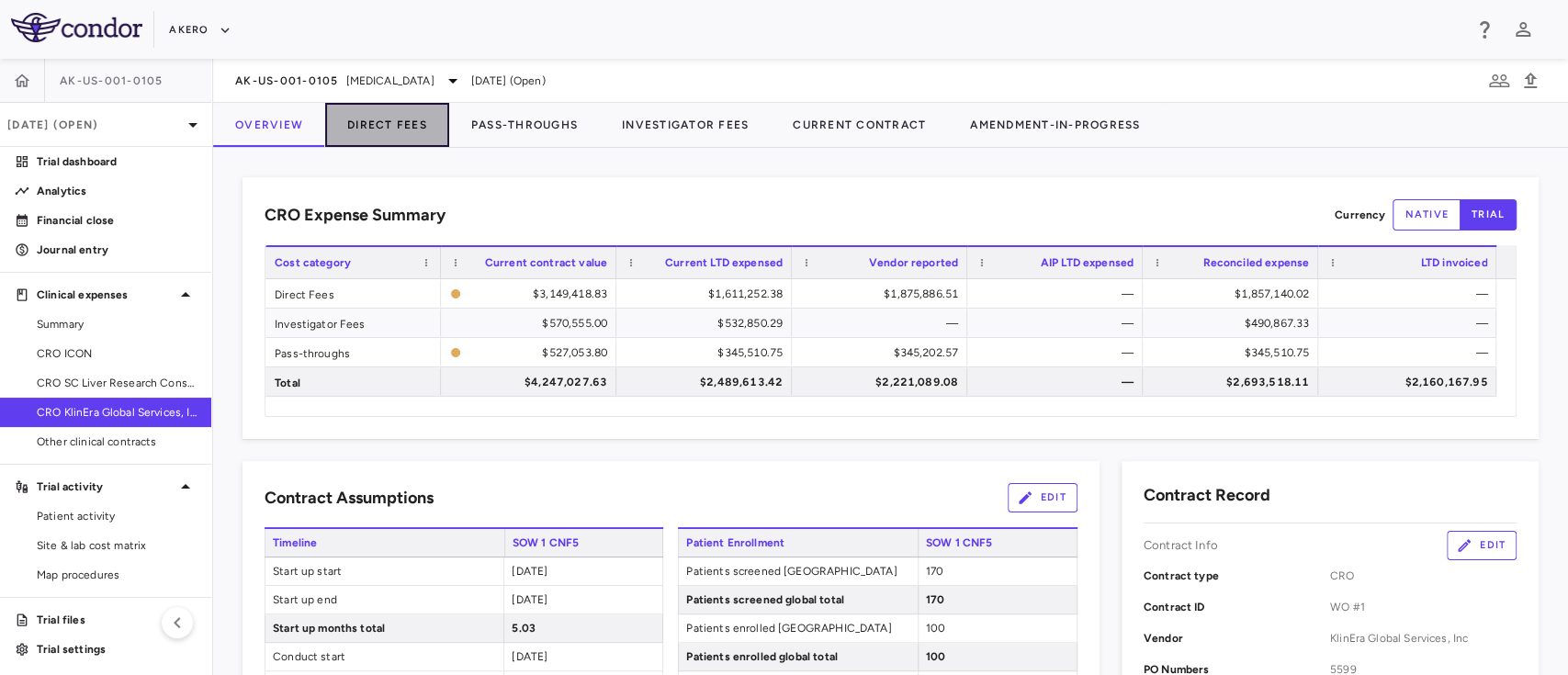
click at [395, 123] on button "Direct Fees" at bounding box center [387, 125] width 124 height 44
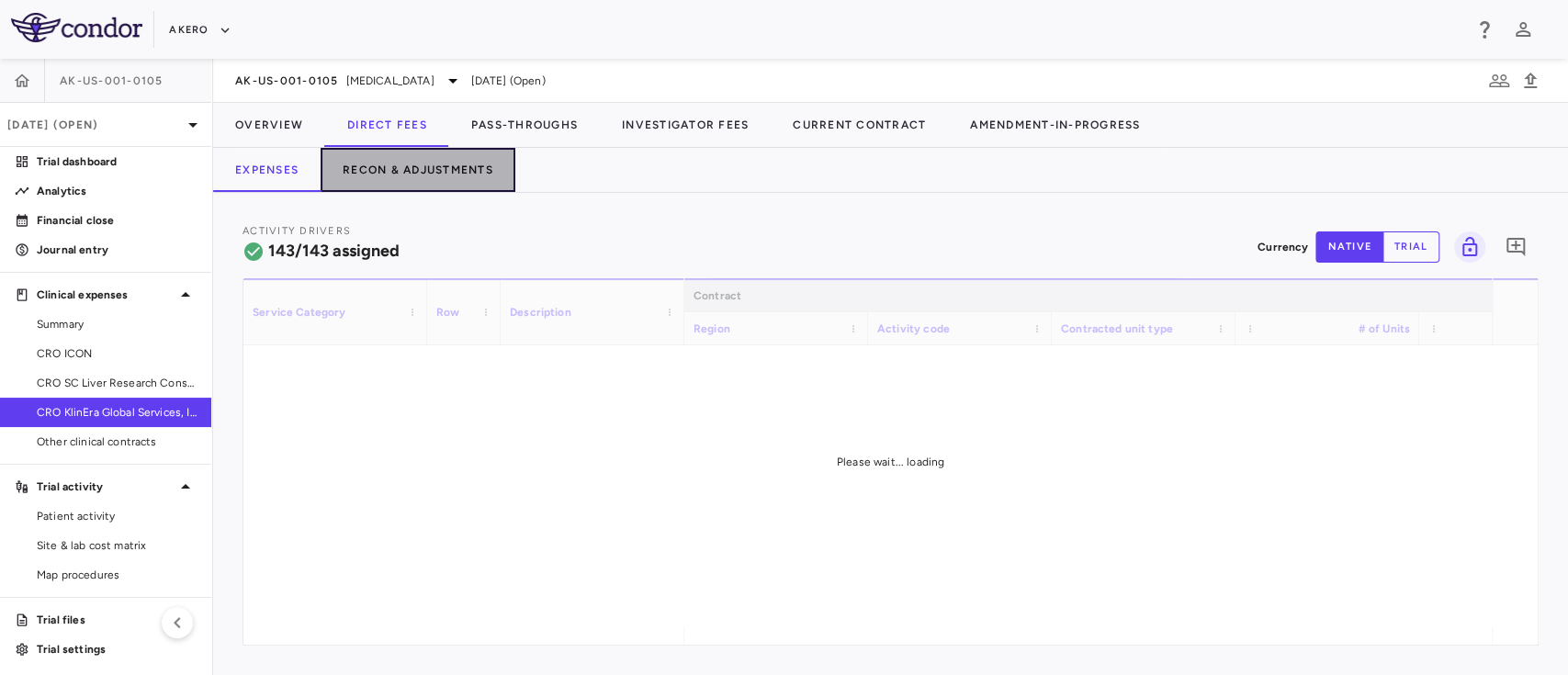
click at [418, 164] on button "Recon & Adjustments" at bounding box center [418, 170] width 195 height 44
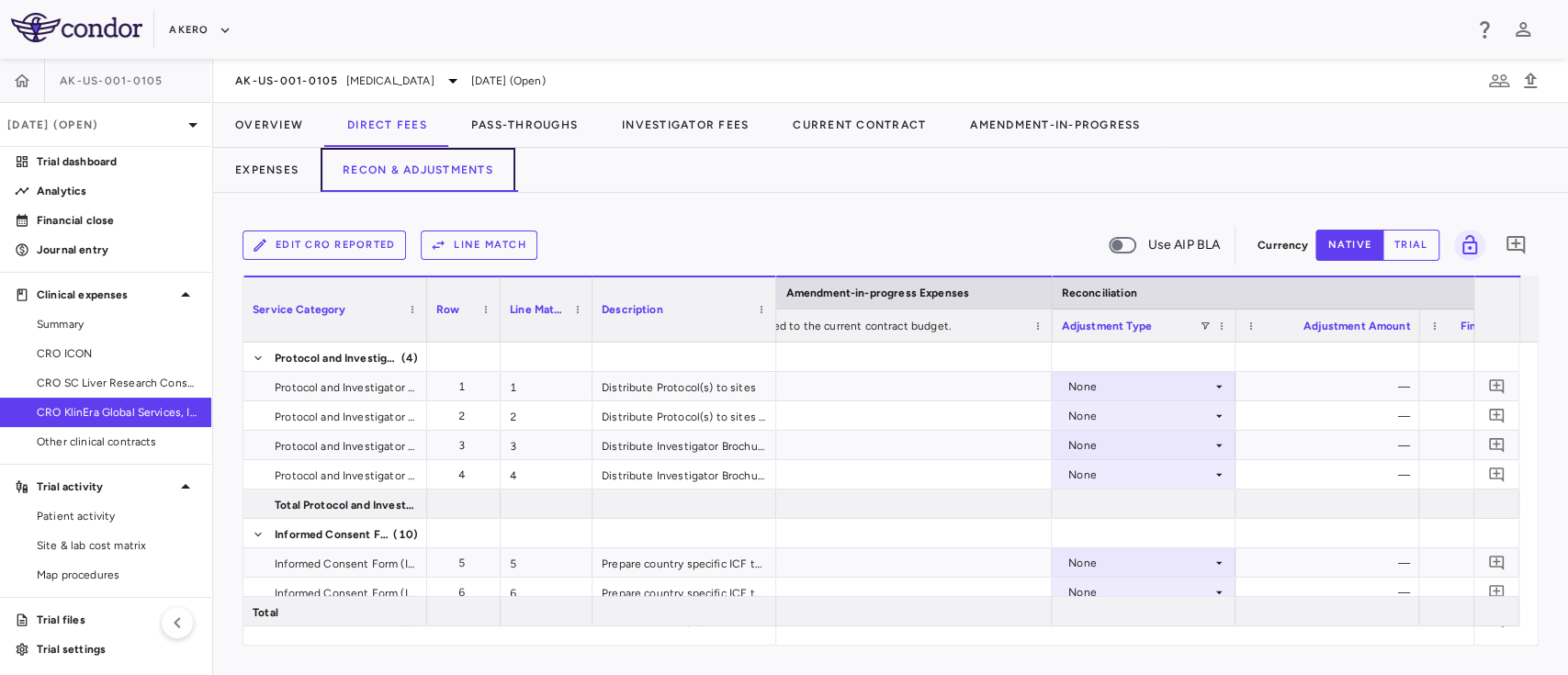
scroll to position [0, 3114]
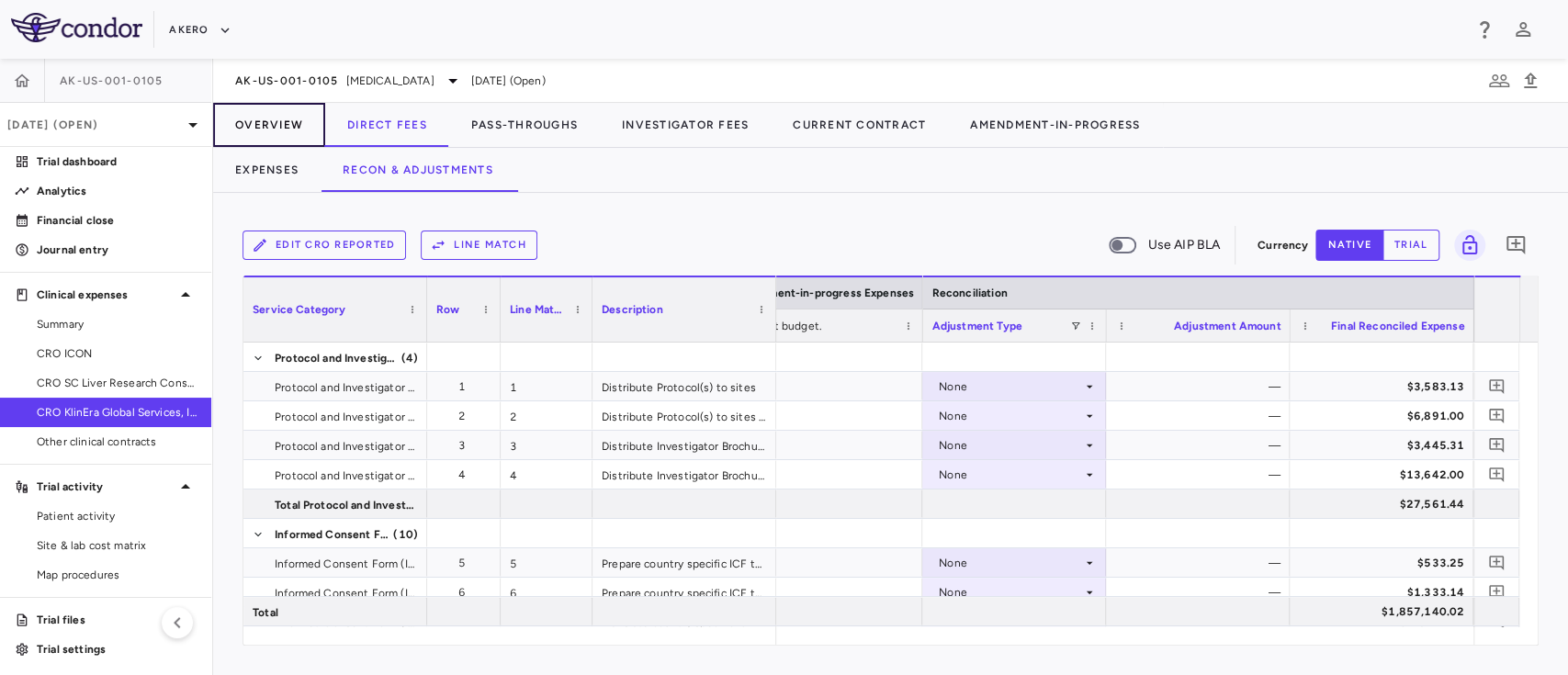
click at [260, 142] on button "Overview" at bounding box center [268, 125] width 112 height 44
